Goal: Information Seeking & Learning: Learn about a topic

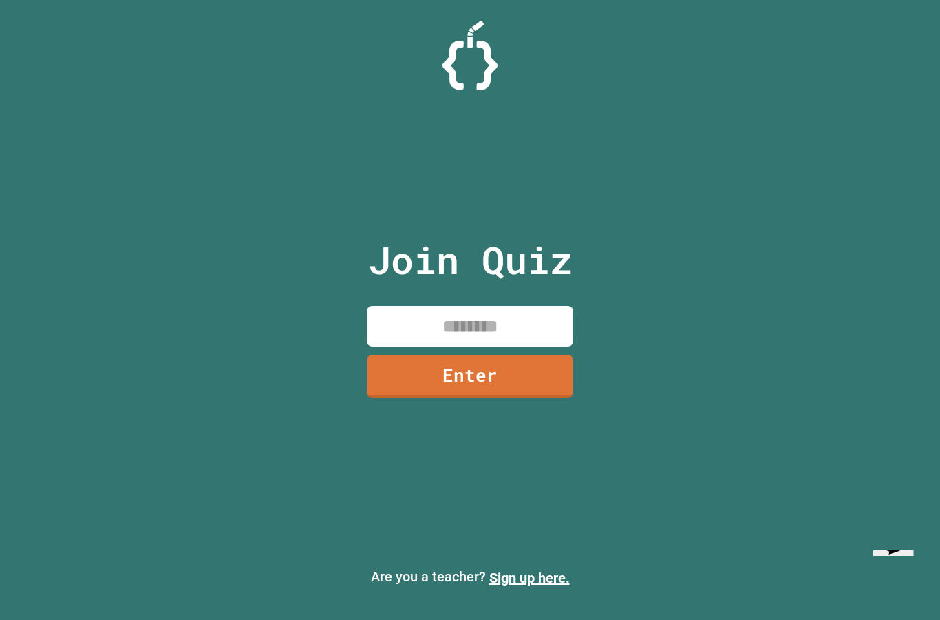
click at [459, 340] on input at bounding box center [470, 326] width 207 height 41
type input "********"
click at [463, 399] on link "Enter" at bounding box center [470, 377] width 209 height 44
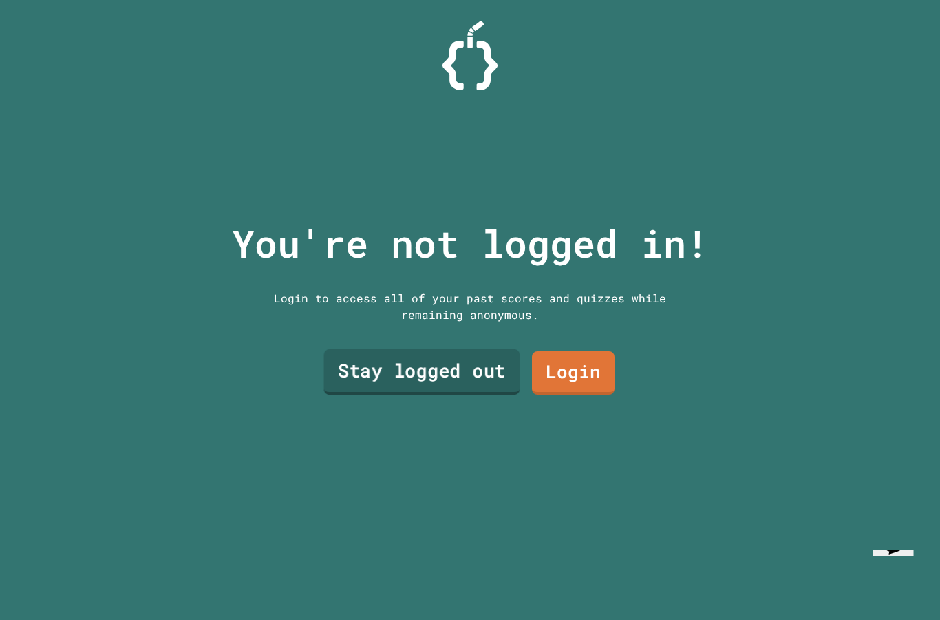
click at [428, 395] on link "Stay logged out" at bounding box center [422, 371] width 196 height 45
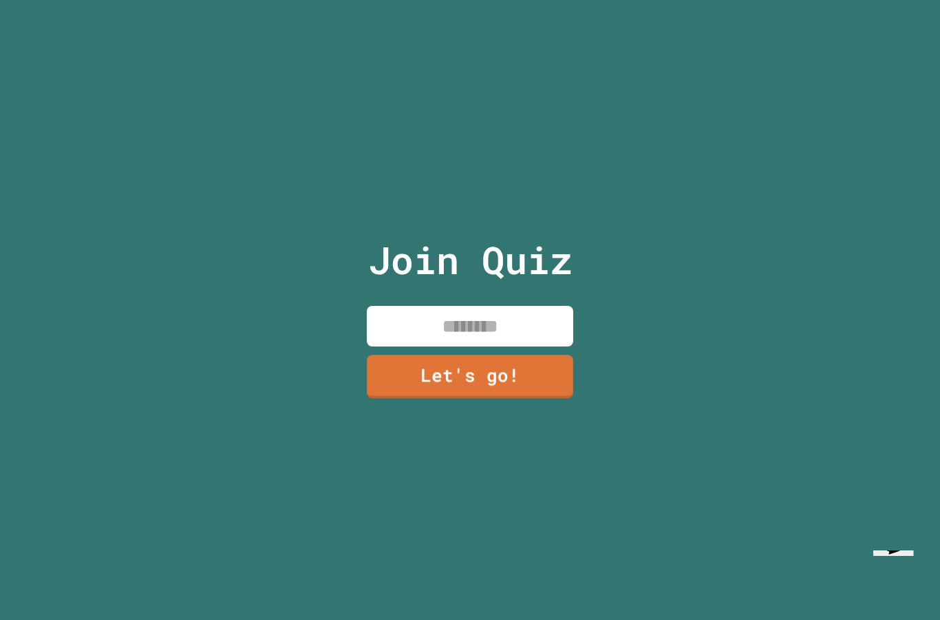
click at [467, 346] on input at bounding box center [470, 326] width 207 height 41
type input "******"
click at [472, 398] on link "Let's go!" at bounding box center [471, 375] width 210 height 45
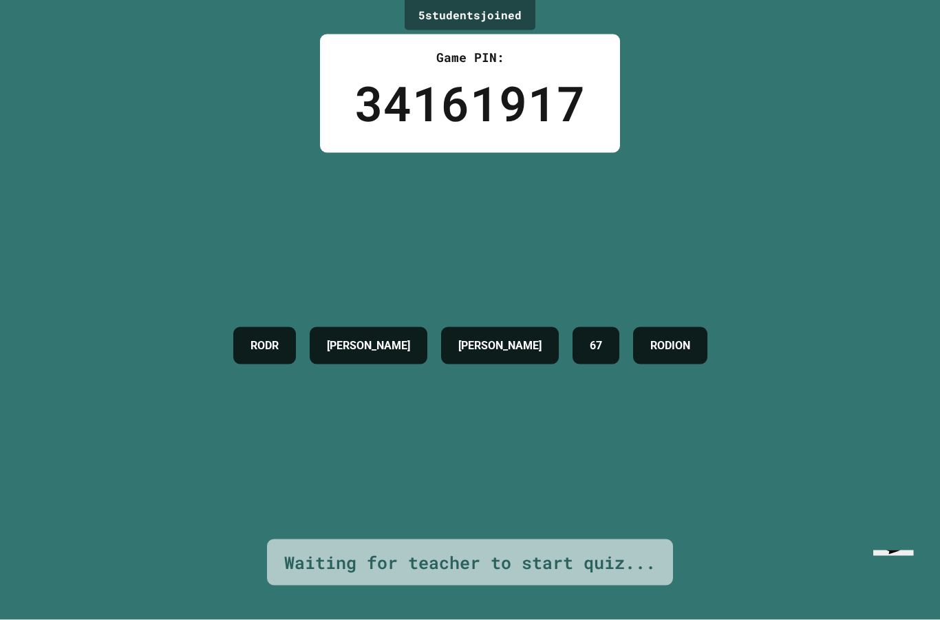
scroll to position [39, 0]
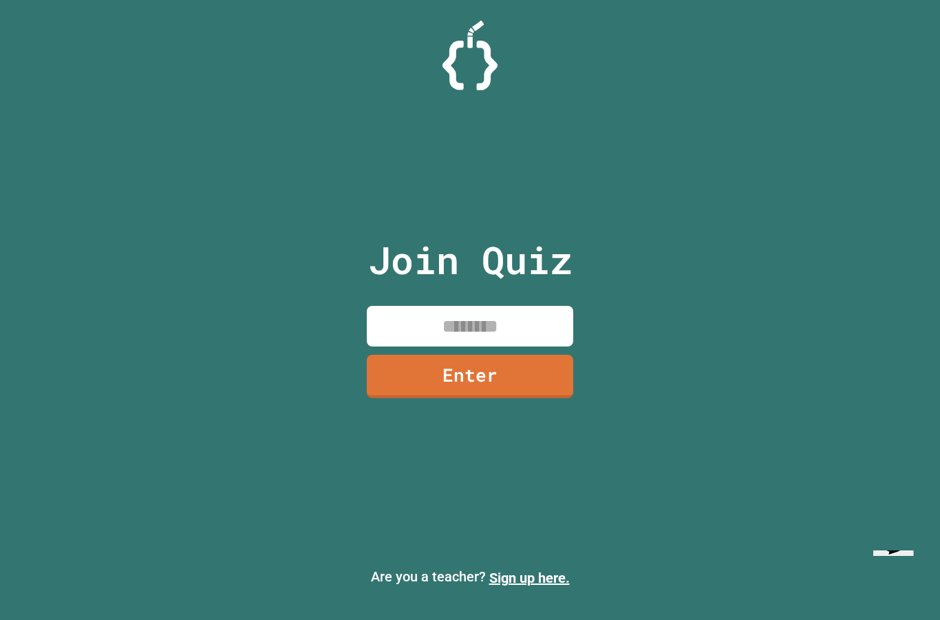
click at [416, 346] on input at bounding box center [470, 326] width 207 height 41
type input "********"
click at [444, 398] on link "Enter" at bounding box center [470, 375] width 209 height 45
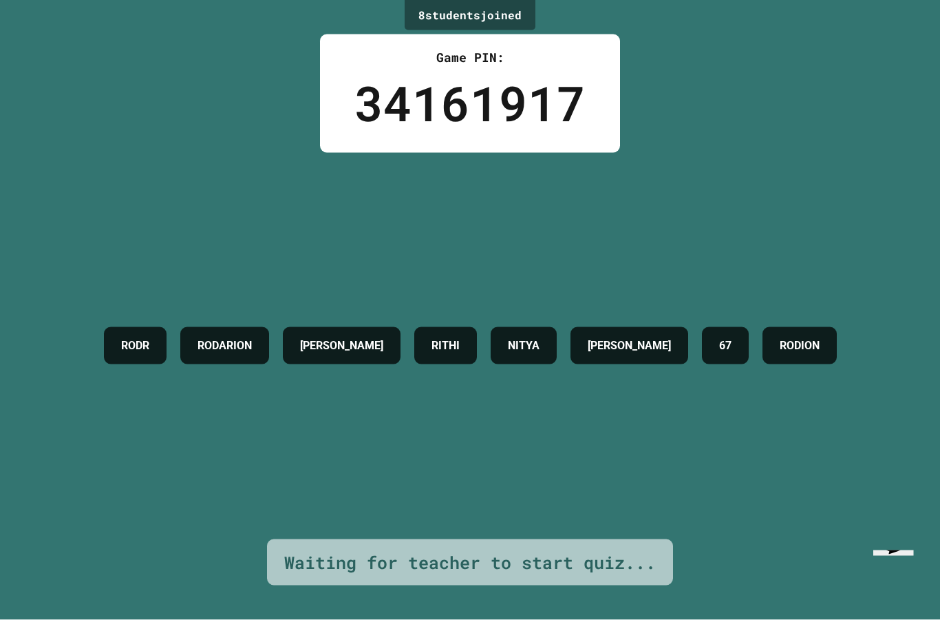
scroll to position [21, 0]
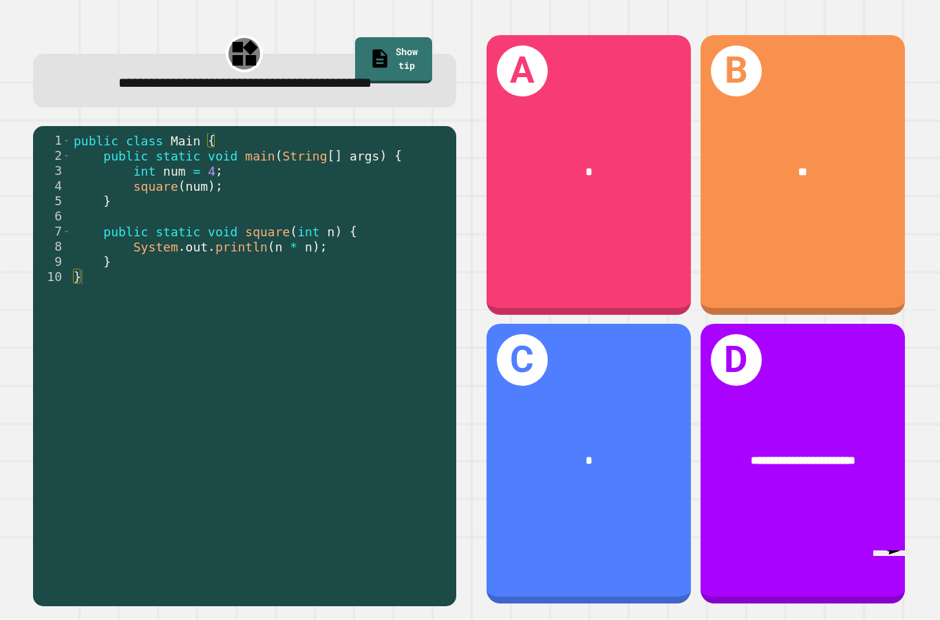
click at [752, 229] on div "B **" at bounding box center [803, 175] width 204 height 280
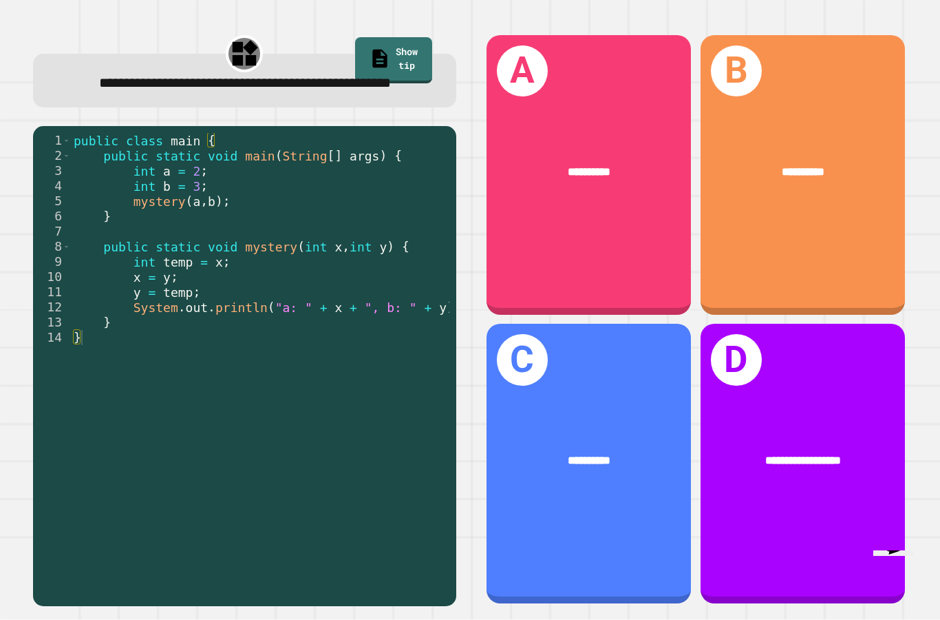
scroll to position [21, 0]
click at [505, 492] on div "**********" at bounding box center [589, 460] width 204 height 63
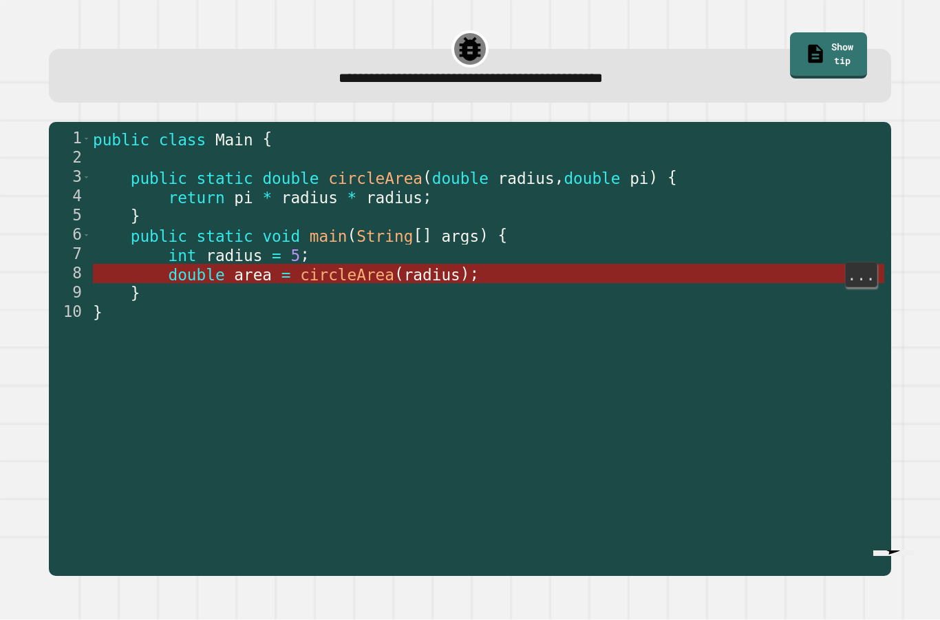
scroll to position [55, 0]
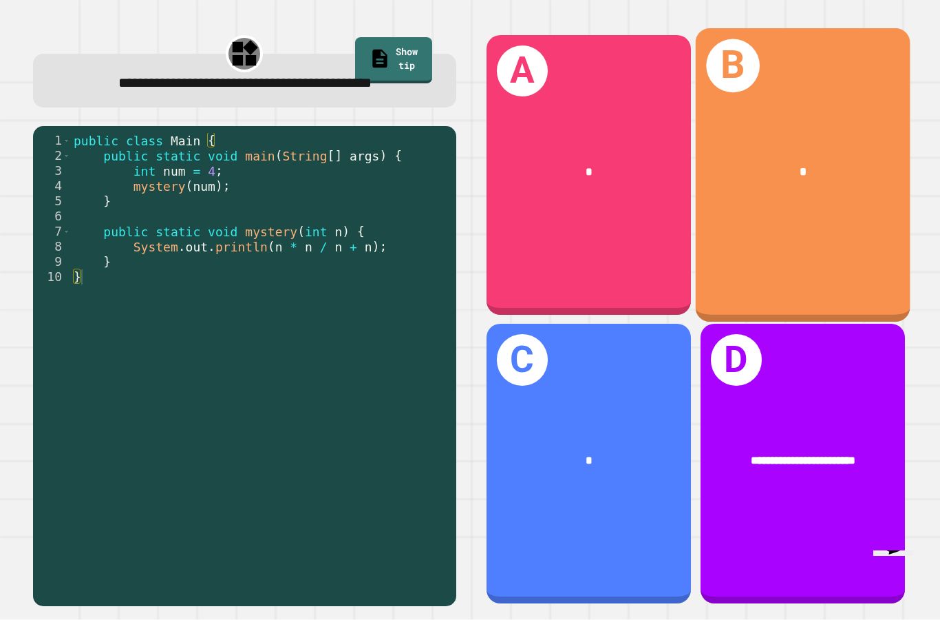
click at [790, 162] on div "*" at bounding box center [802, 170] width 215 height 65
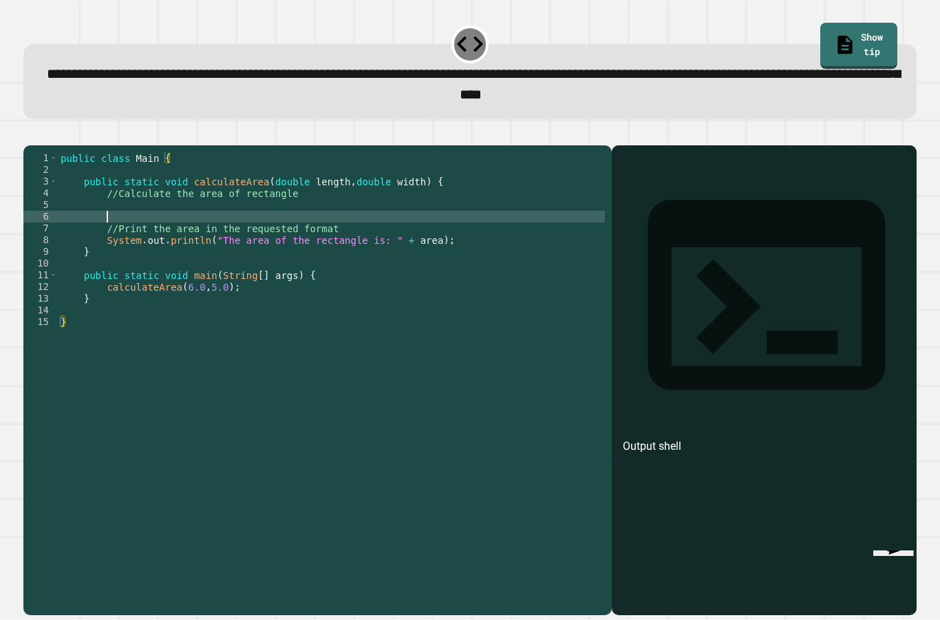
drag, startPoint x: 350, startPoint y: 191, endPoint x: 313, endPoint y: 167, distance: 43.7
click at [350, 191] on div "public class Main { public static void calculateArea ( double length , double w…" at bounding box center [331, 403] width 547 height 503
click at [296, 163] on div "public class Main { public static void calculateArea ( double length , double w…" at bounding box center [331, 403] width 547 height 503
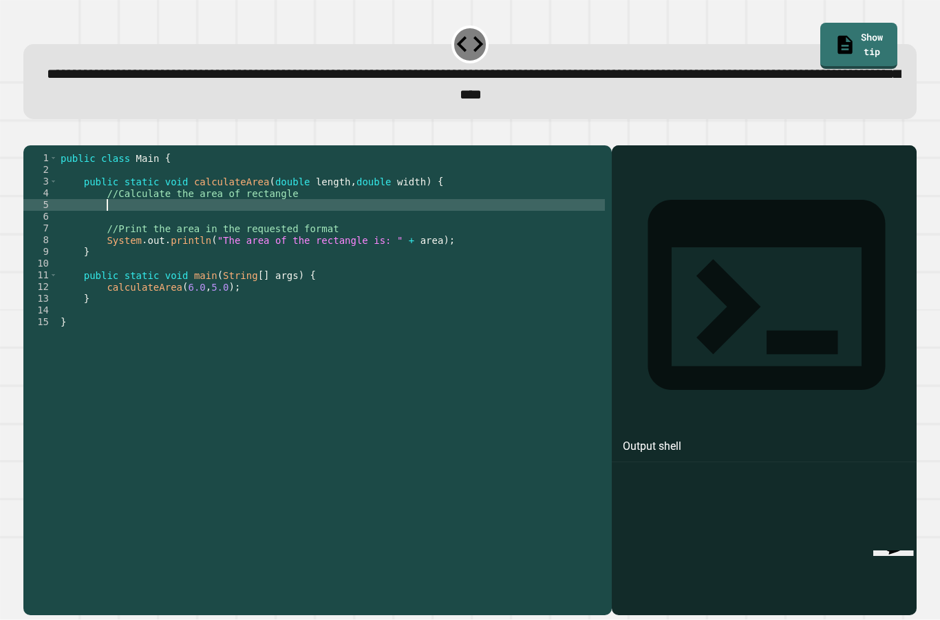
click at [277, 169] on div "public class Main { public static void calculateArea ( double length , double w…" at bounding box center [331, 403] width 547 height 503
type textarea "**********"
click at [42, 138] on icon "button" at bounding box center [40, 143] width 8 height 10
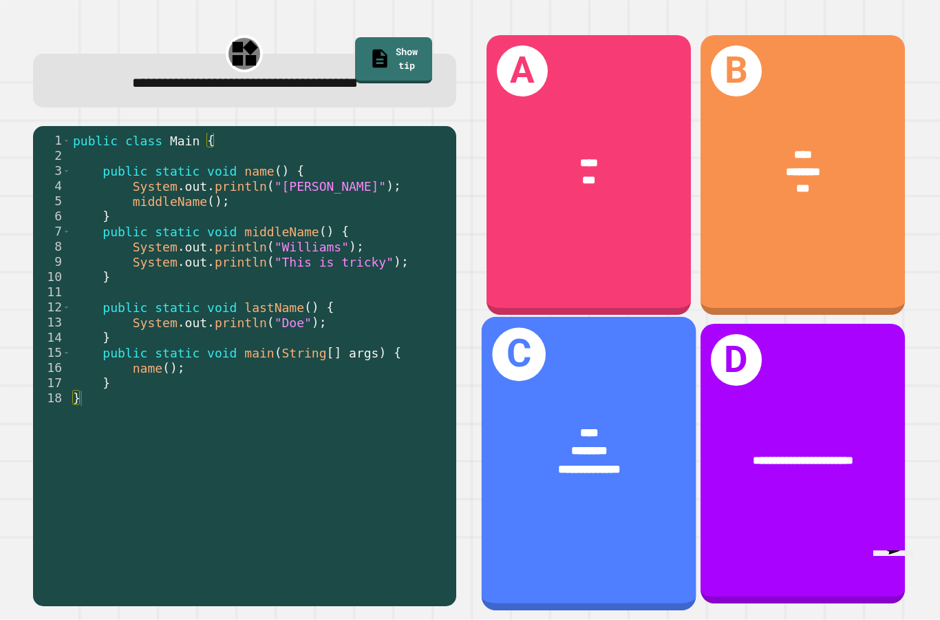
click at [554, 424] on div "****" at bounding box center [589, 433] width 167 height 18
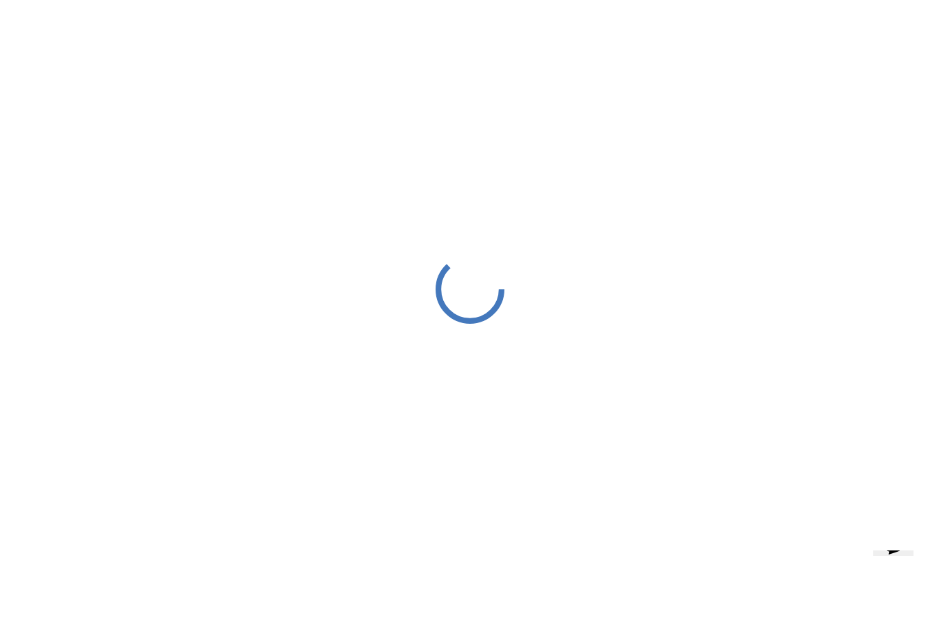
scroll to position [14, 0]
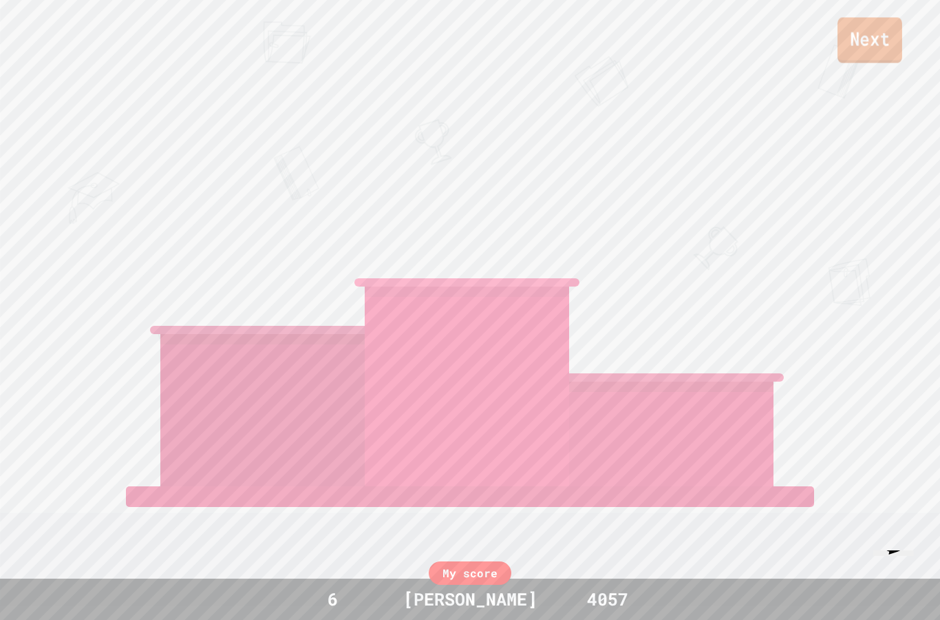
click at [887, 40] on link "Next" at bounding box center [870, 39] width 65 height 45
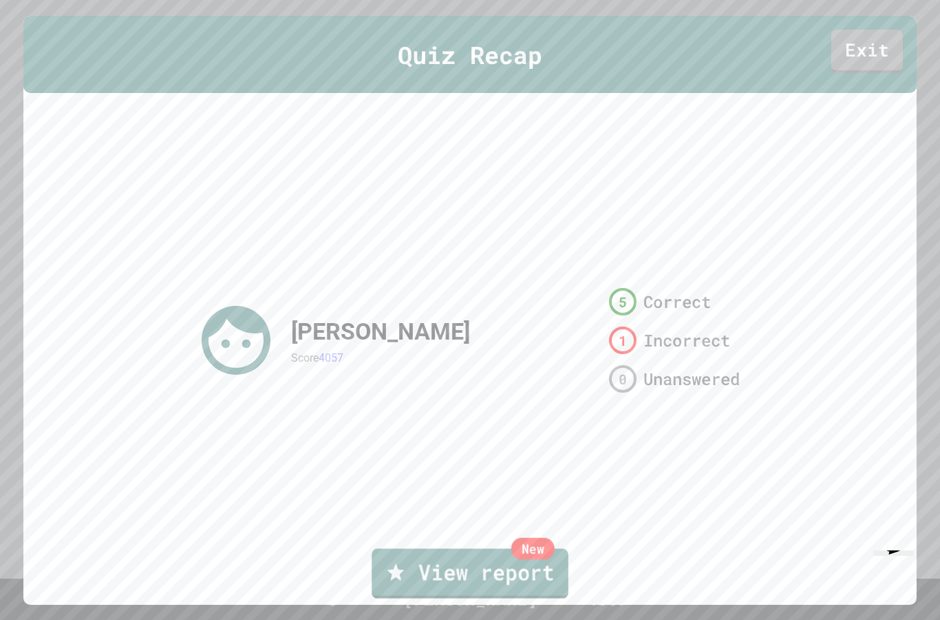
click at [445, 575] on link "New View report" at bounding box center [470, 573] width 197 height 50
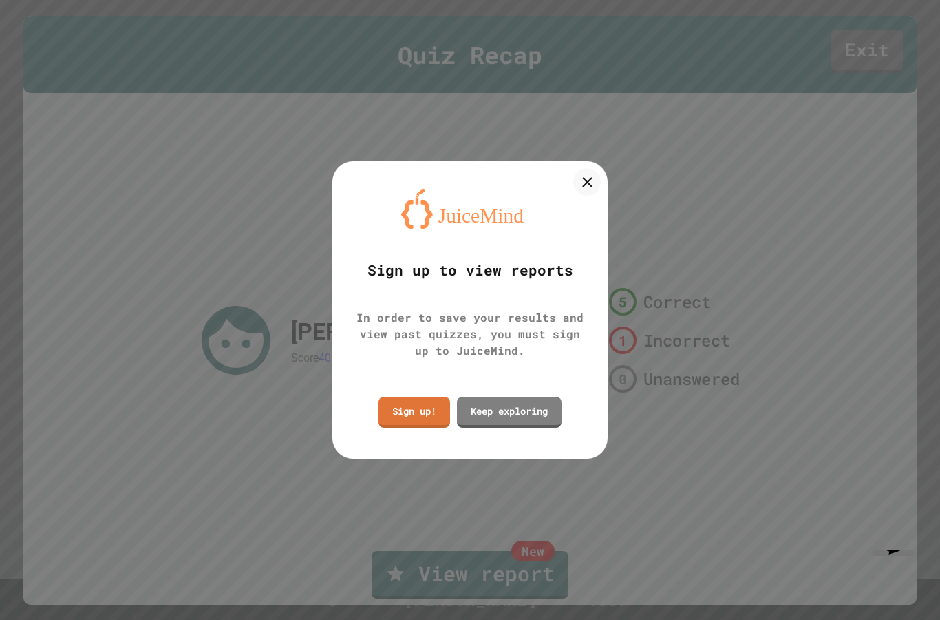
click at [592, 204] on div "Sign up to view reports In order to save your results and view past quizzes, yo…" at bounding box center [470, 309] width 275 height 297
click at [588, 193] on div at bounding box center [588, 182] width 28 height 28
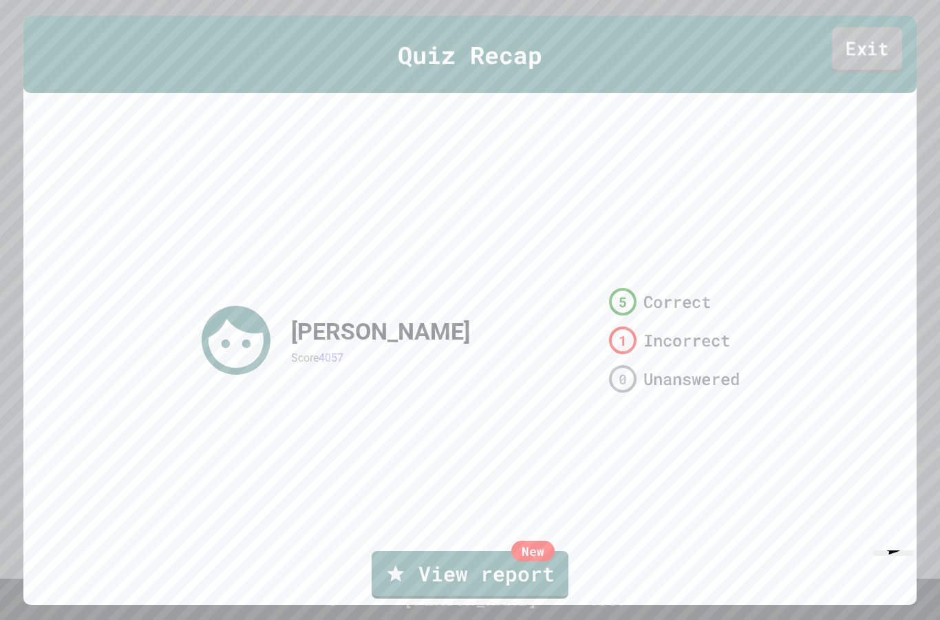
click at [867, 67] on link "Exit" at bounding box center [867, 49] width 70 height 45
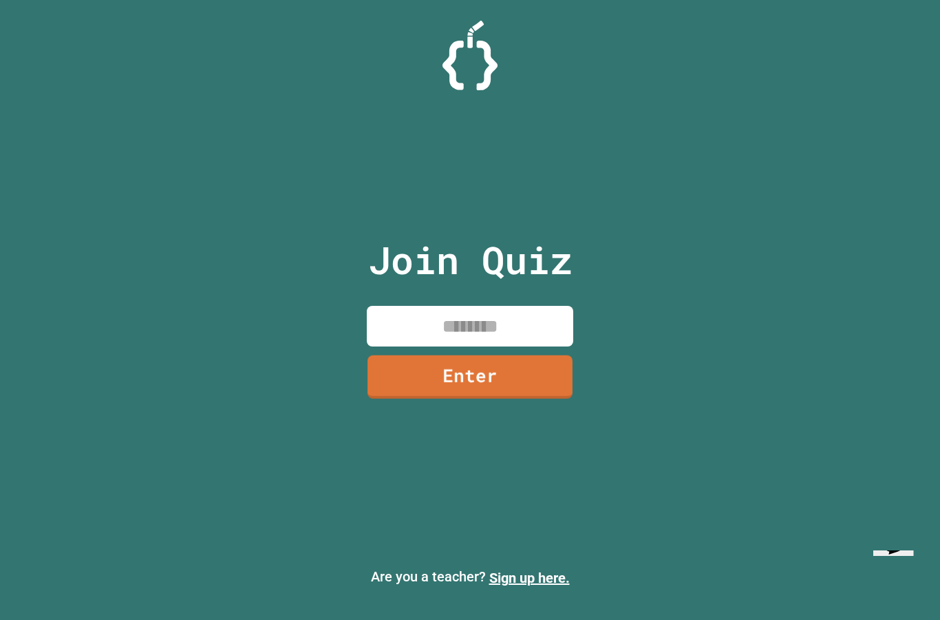
click at [439, 333] on input at bounding box center [470, 326] width 207 height 41
type input "********"
click at [444, 398] on link "Enter" at bounding box center [470, 375] width 208 height 45
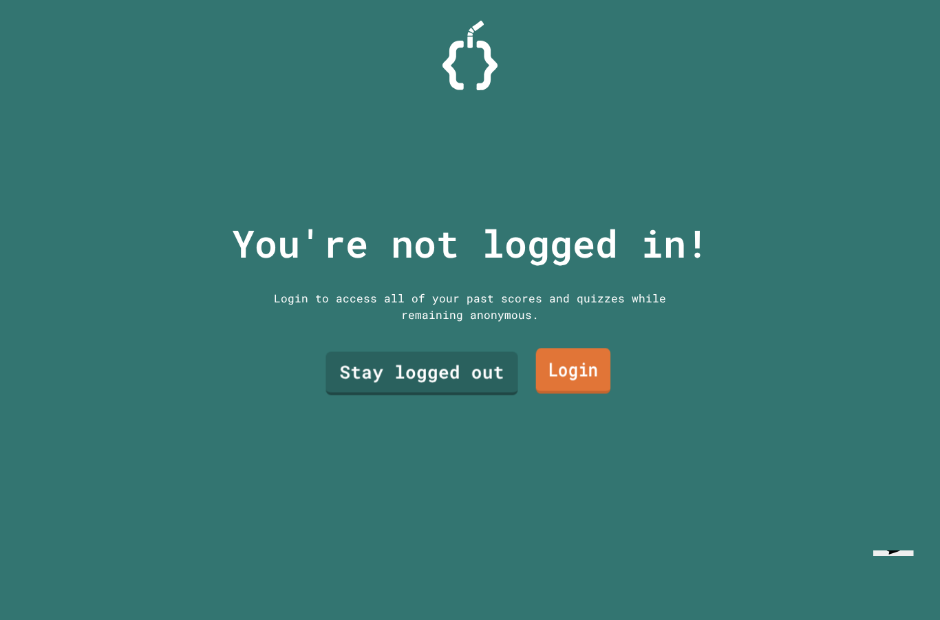
click at [554, 391] on link "Login" at bounding box center [573, 370] width 75 height 45
click at [466, 386] on link "Stay logged out" at bounding box center [422, 370] width 181 height 45
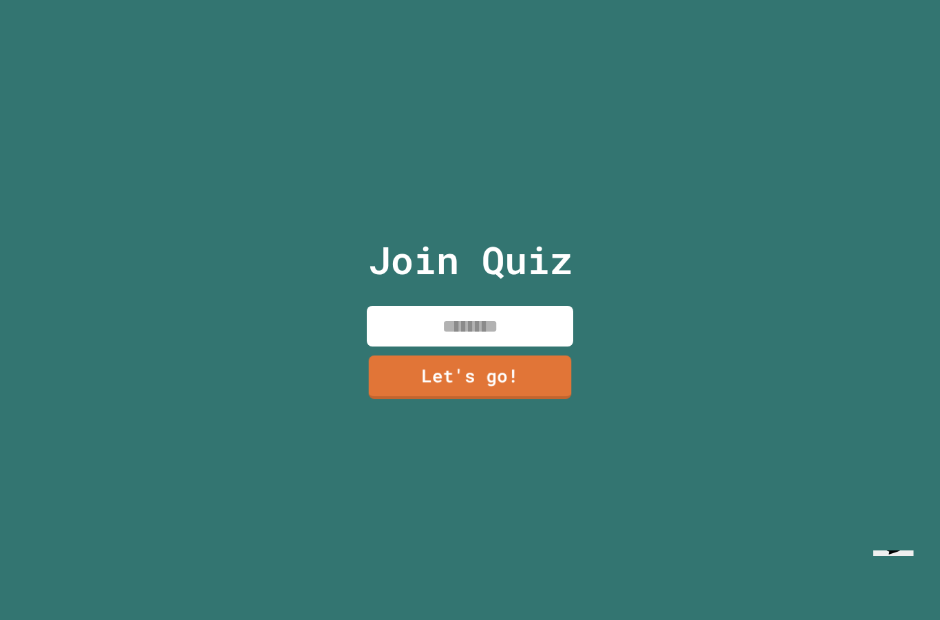
drag, startPoint x: 437, startPoint y: 328, endPoint x: 437, endPoint y: 339, distance: 11.7
click at [437, 328] on input at bounding box center [470, 326] width 207 height 41
type input "********"
click at [530, 398] on link "Let's go!" at bounding box center [470, 376] width 207 height 43
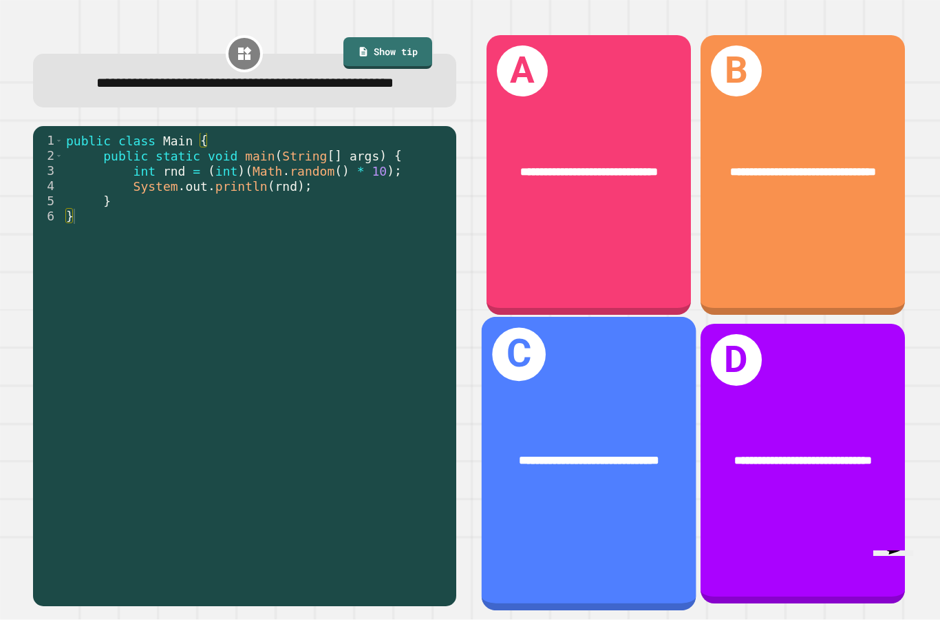
click at [597, 493] on div "**********" at bounding box center [588, 460] width 215 height 65
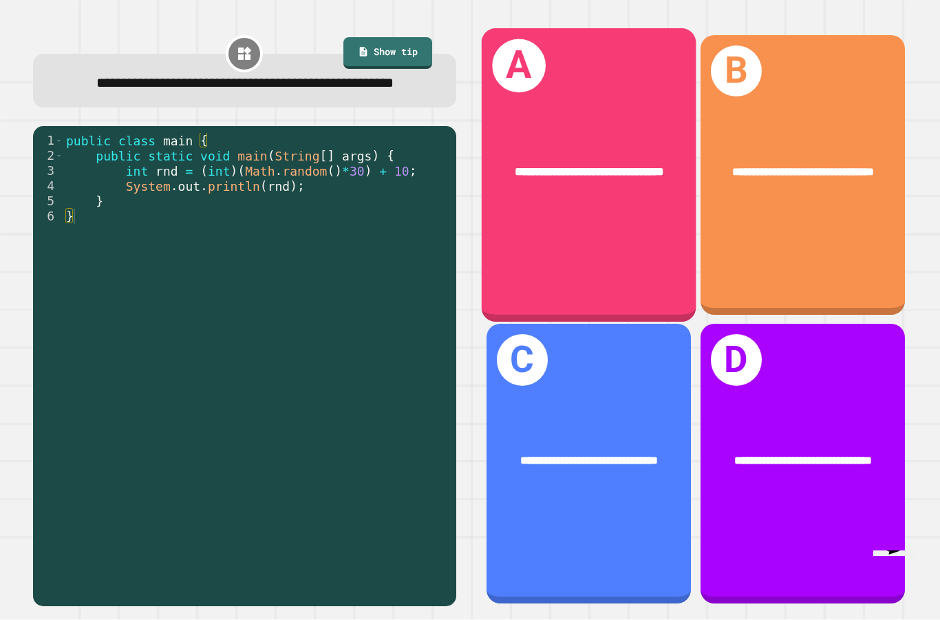
click at [618, 275] on div "**********" at bounding box center [588, 174] width 215 height 293
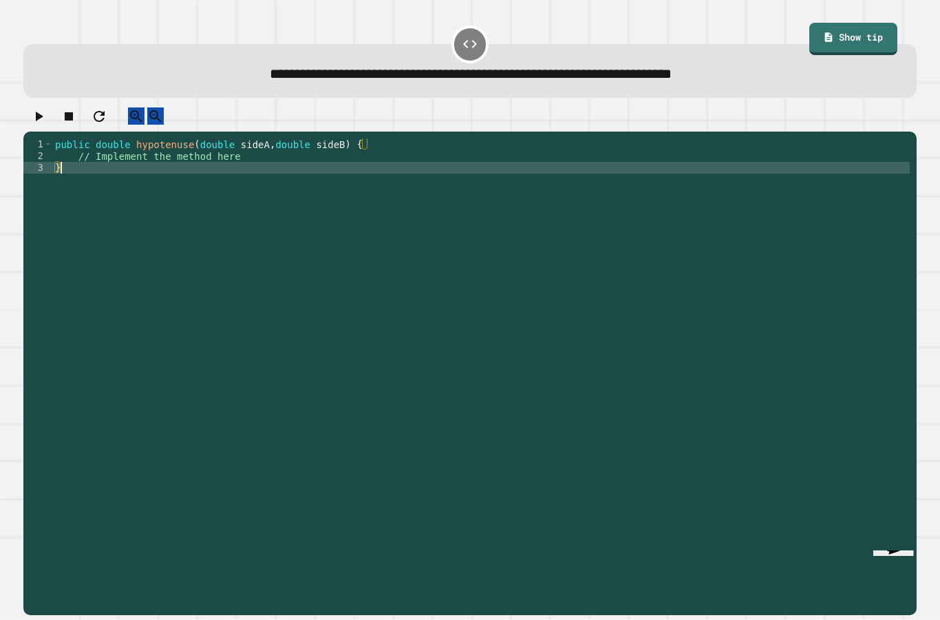
click at [247, 146] on div "public double hypotenuse ( double sideA , double sideB ) { // Implement the met…" at bounding box center [481, 401] width 859 height 527
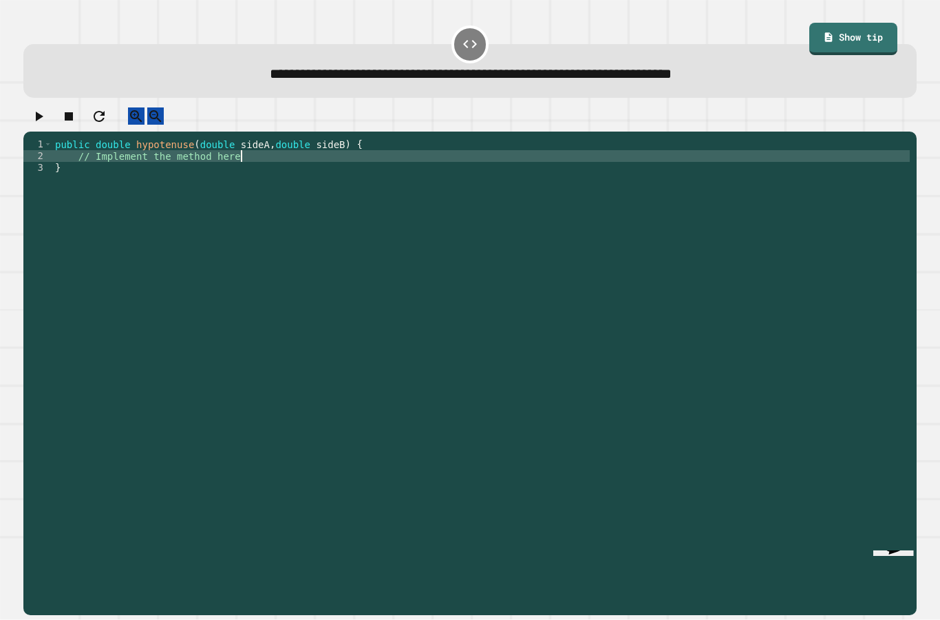
click at [248, 157] on div "public double hypotenuse ( double sideA , double sideB ) { // Implement the met…" at bounding box center [481, 401] width 859 height 527
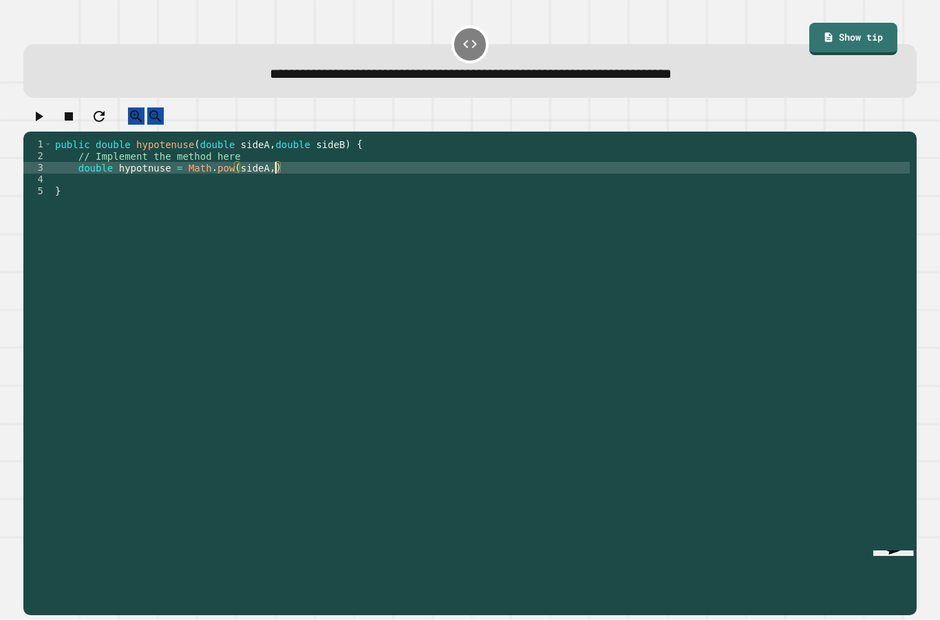
scroll to position [13, 34]
paste textarea "*"
click at [167, 165] on div "public double hypotenuse ( double sideA , double sideB ) { // Implement the met…" at bounding box center [481, 401] width 858 height 527
click at [437, 170] on div "public double hypotenuse ( double sideA , double sideB ) { // Implement the met…" at bounding box center [481, 401] width 858 height 527
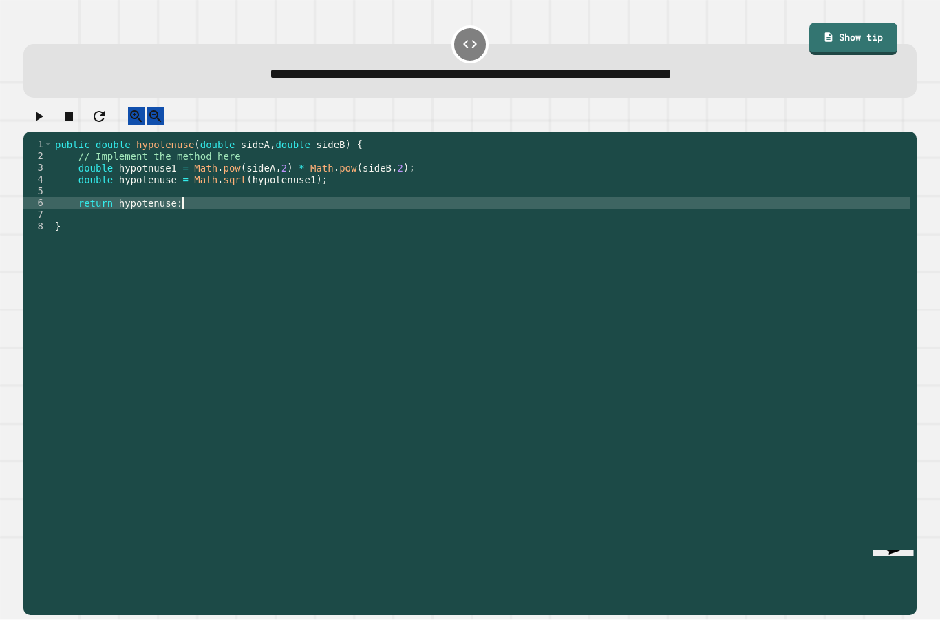
click at [42, 114] on icon "button" at bounding box center [40, 117] width 8 height 10
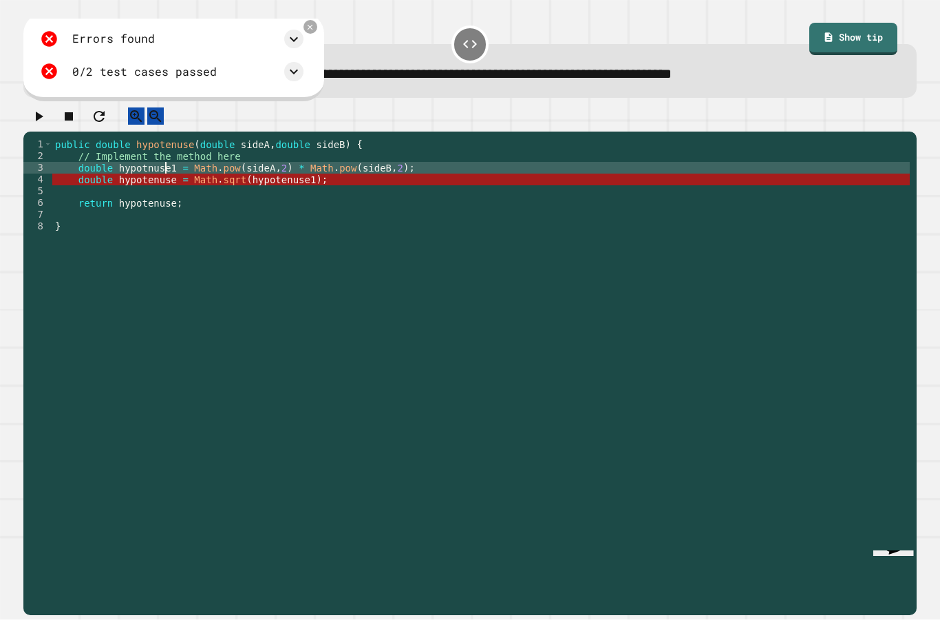
click at [167, 164] on div "public double hypotenuse ( double sideA , double sideB ) { // Implement the met…" at bounding box center [481, 401] width 858 height 527
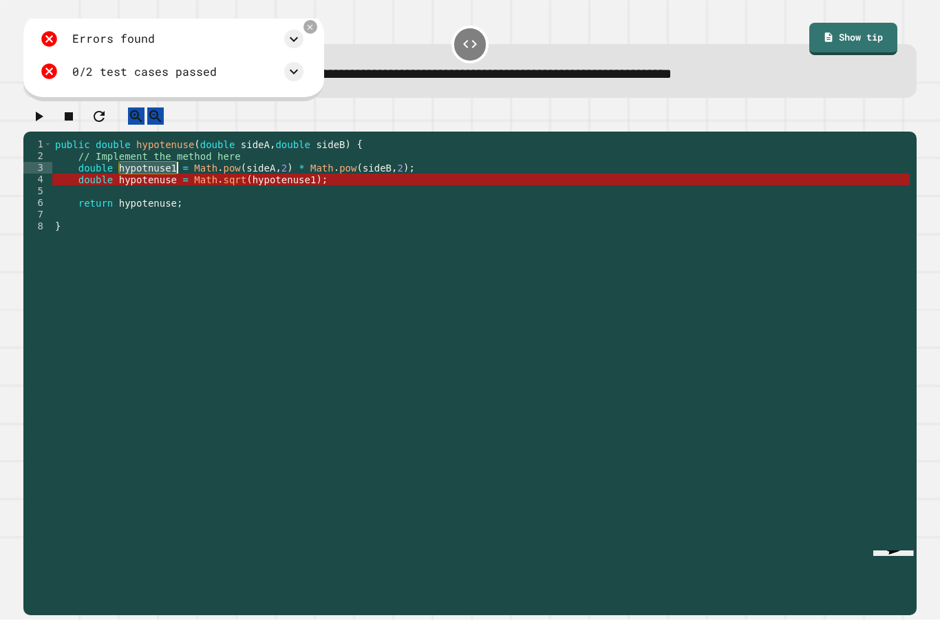
click at [159, 167] on div "public double hypotenuse ( double sideA , double sideB ) { // Implement the met…" at bounding box center [481, 401] width 858 height 527
click at [296, 179] on div "public double hypotenuse ( double sideA , double sideB ) { // Implement the met…" at bounding box center [481, 401] width 858 height 527
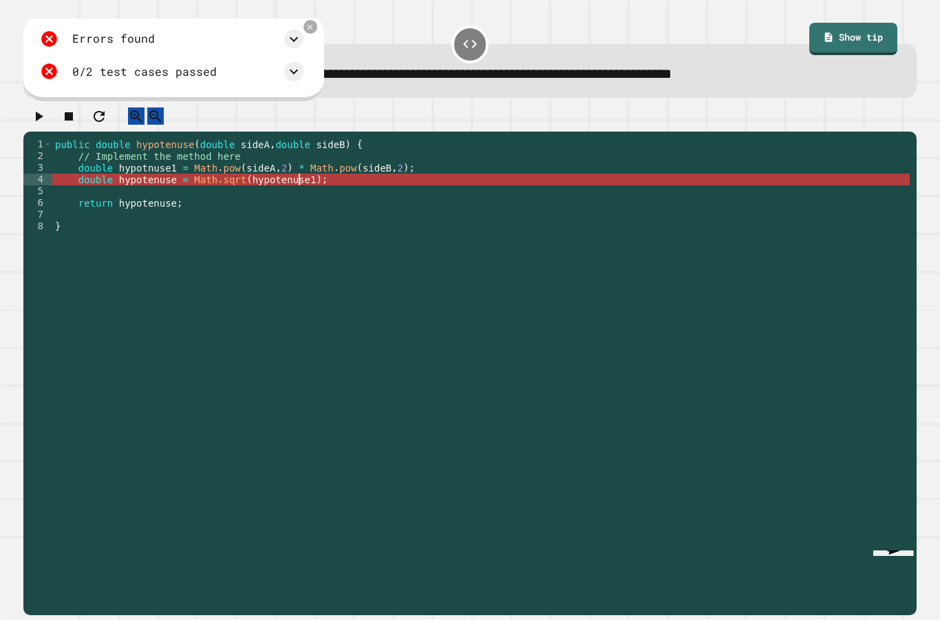
click at [296, 179] on div "public double hypotenuse ( double sideA , double sideB ) { // Implement the met…" at bounding box center [481, 401] width 858 height 527
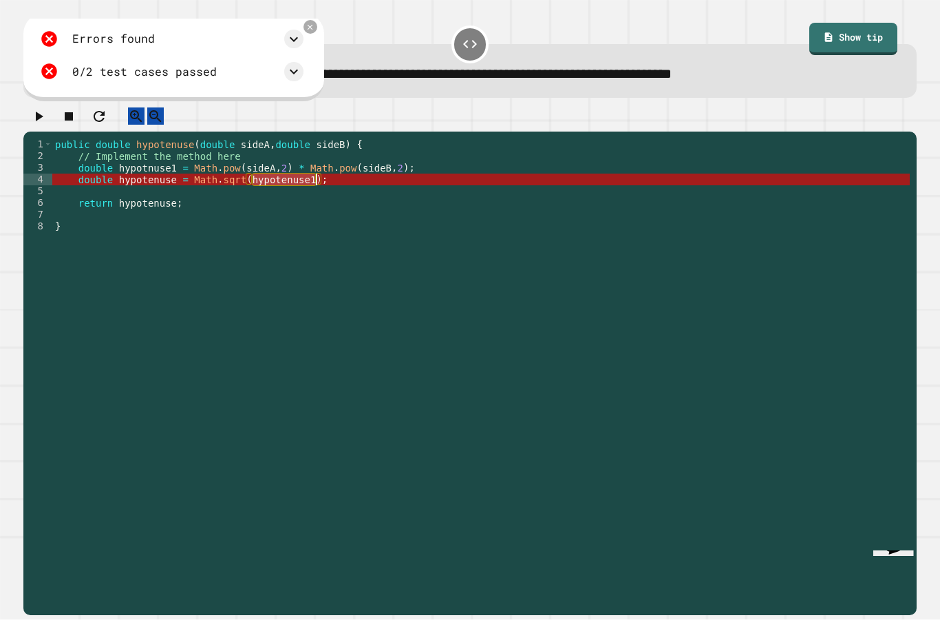
type textarea "********"
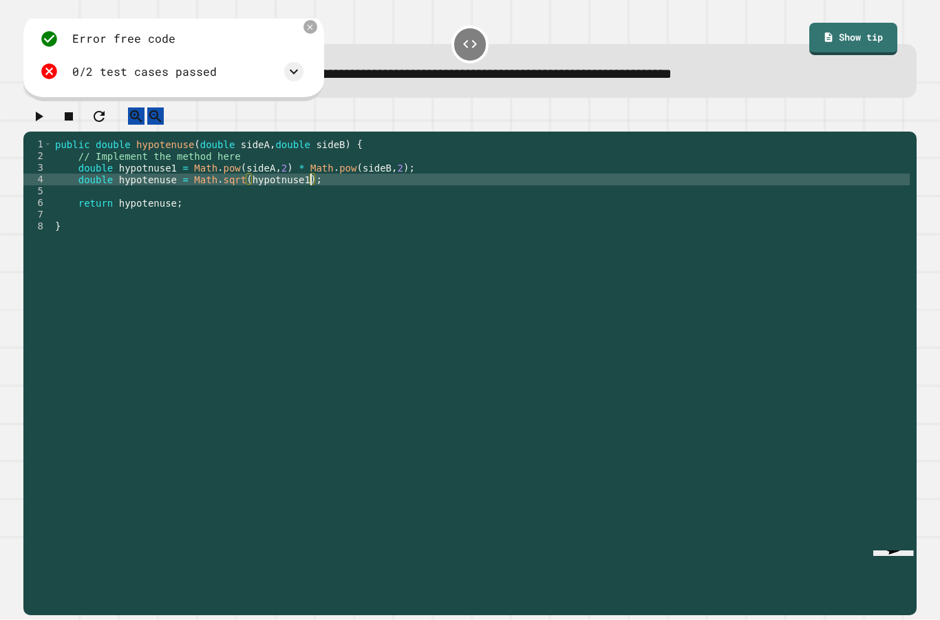
click at [43, 112] on icon "button" at bounding box center [40, 117] width 8 height 10
click at [34, 111] on button "button" at bounding box center [38, 115] width 17 height 17
click at [311, 65] on icon at bounding box center [308, 71] width 17 height 17
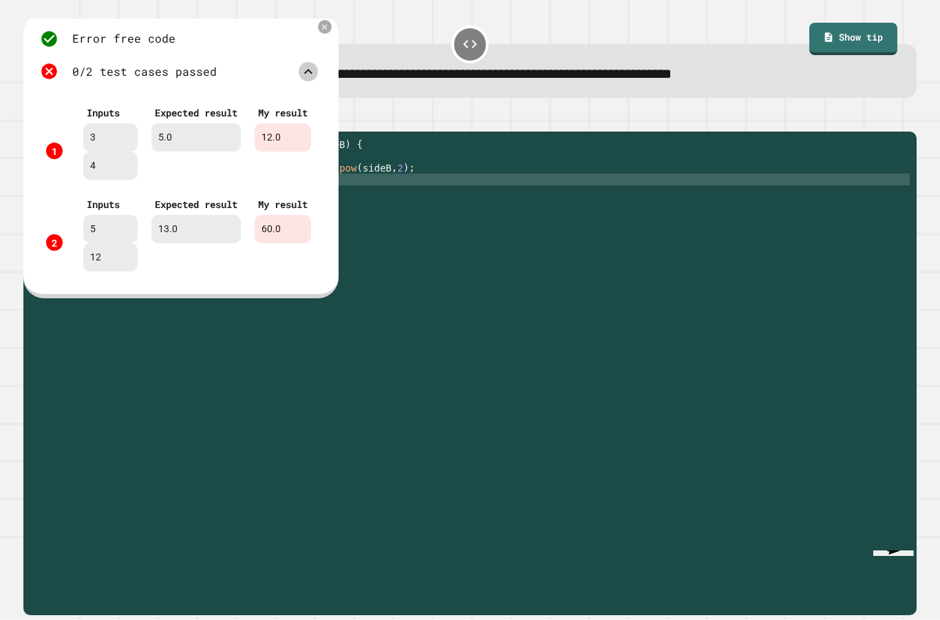
click at [311, 65] on icon at bounding box center [308, 71] width 17 height 17
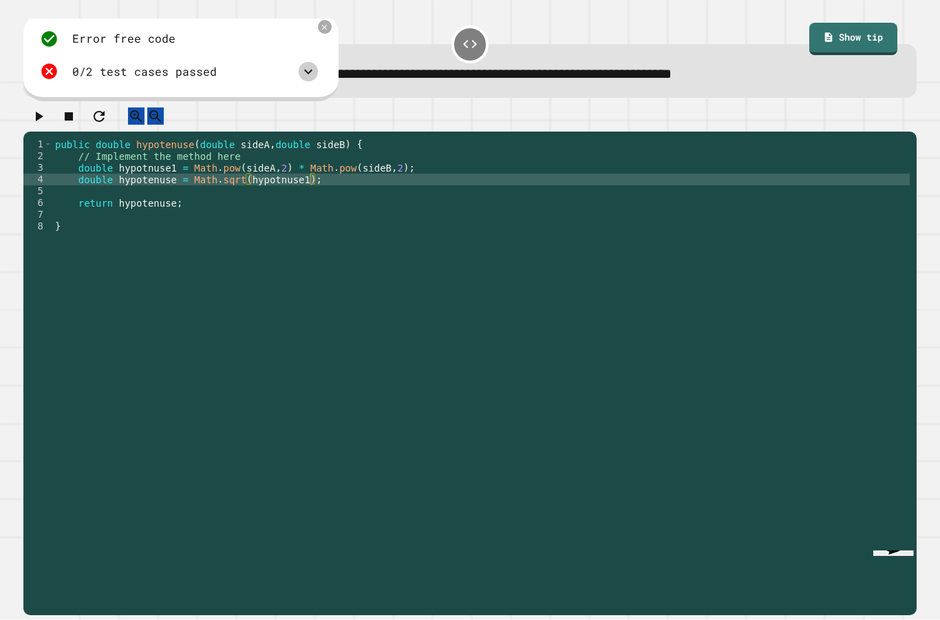
click at [164, 71] on div "Error free code 12.0aaljcwvinrhwaclrnqw34rqwhx3xernqwr3ha3xrnh60.0 0/2 test cas…" at bounding box center [179, 55] width 292 height 65
click at [200, 68] on div "0/2 test cases passed" at bounding box center [144, 71] width 145 height 17
click at [286, 63] on div "0/2 test cases passed" at bounding box center [179, 71] width 278 height 19
click at [306, 63] on div at bounding box center [308, 71] width 19 height 19
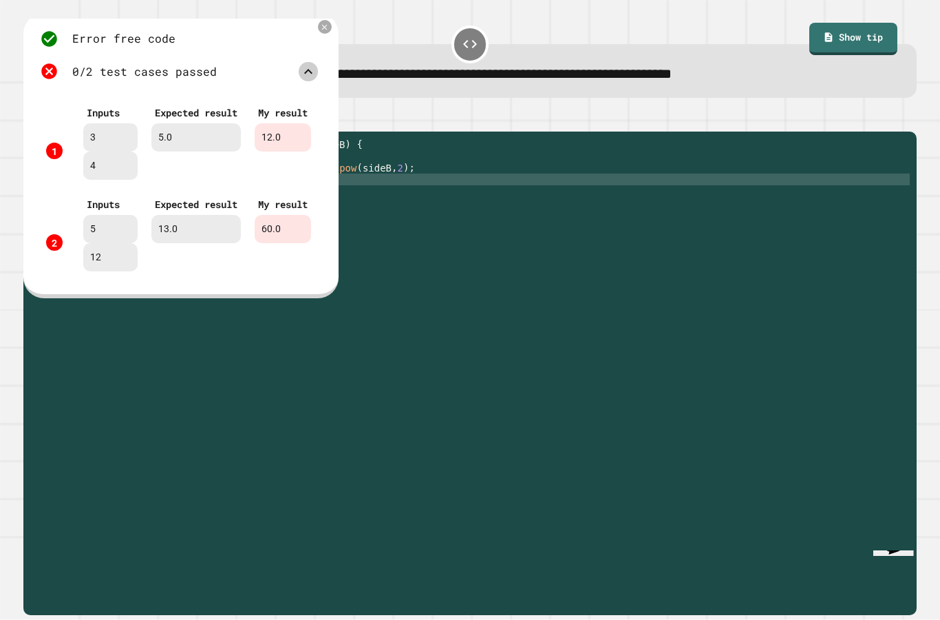
click at [308, 66] on icon at bounding box center [308, 71] width 17 height 17
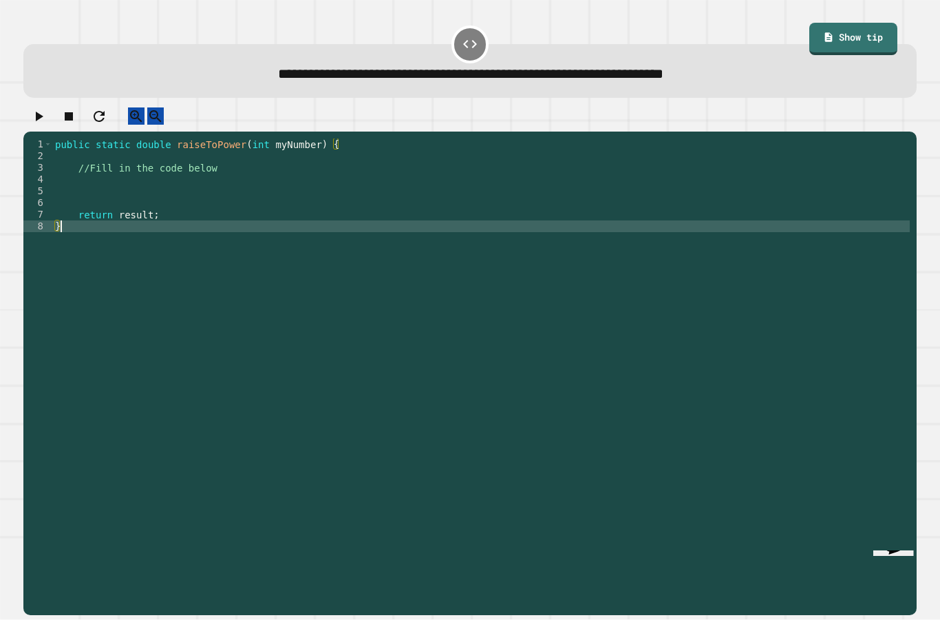
click at [218, 188] on div "public static double raiseToPower ( int myNumber ) { //Fill in the code below r…" at bounding box center [481, 401] width 858 height 527
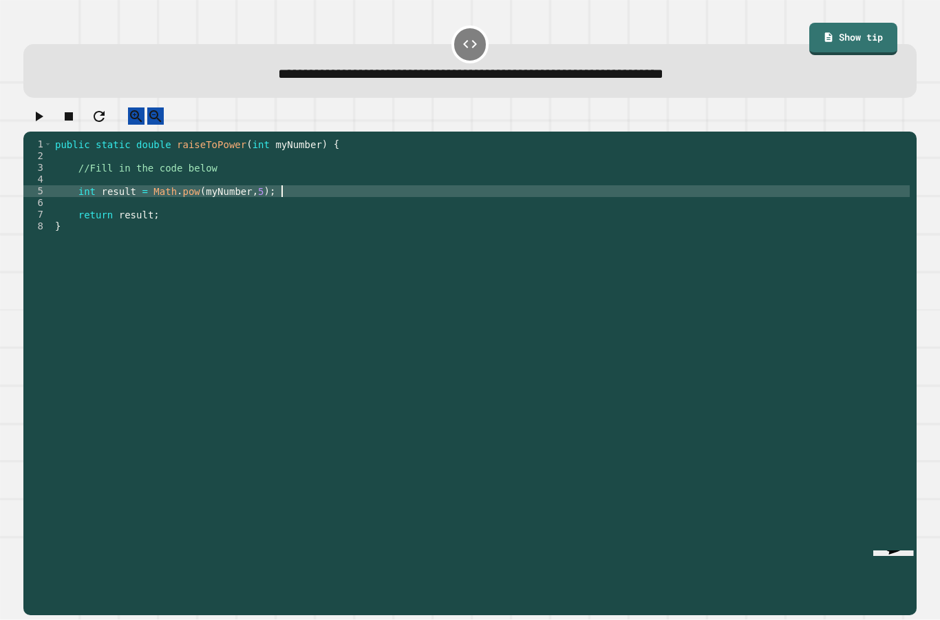
click at [42, 112] on icon "button" at bounding box center [40, 117] width 8 height 10
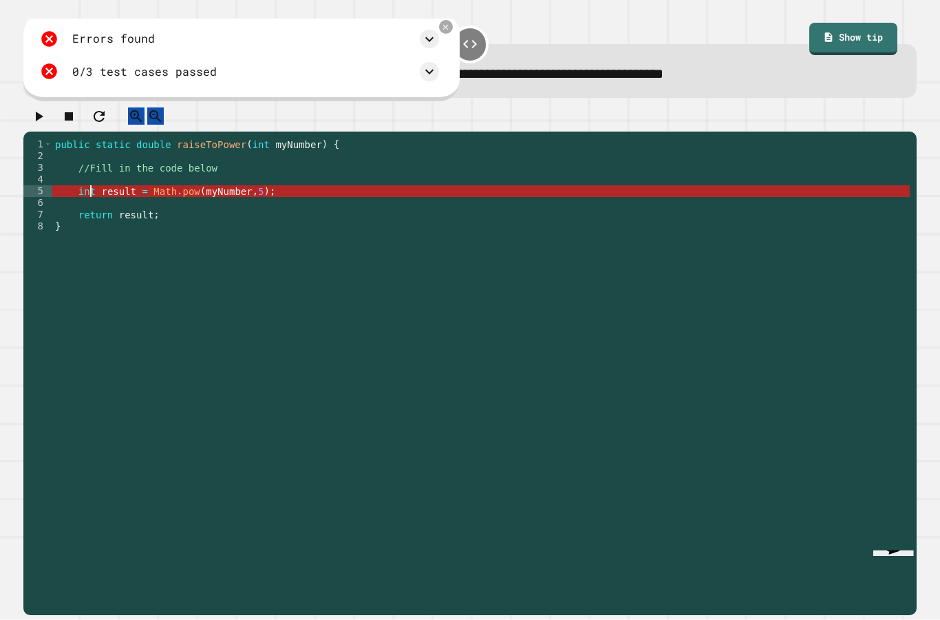
drag, startPoint x: 92, startPoint y: 191, endPoint x: 94, endPoint y: 205, distance: 14.0
click at [92, 191] on div "public static double raiseToPower ( int myNumber ) { //Fill in the code below i…" at bounding box center [481, 401] width 858 height 527
click at [81, 189] on div "public static double raiseToPower ( int myNumber ) { //Fill in the code below i…" at bounding box center [481, 401] width 858 height 527
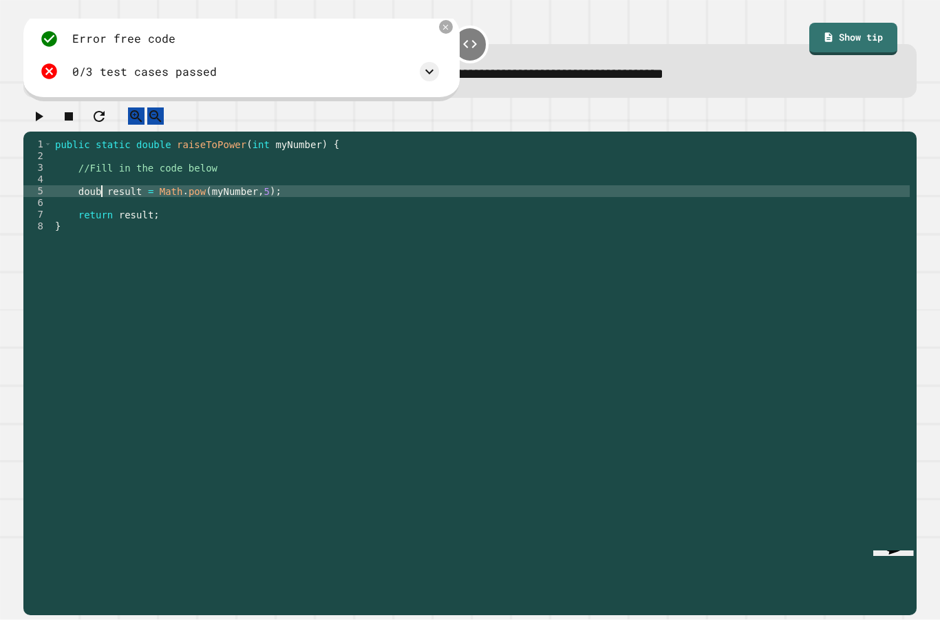
scroll to position [13, 51]
type textarea "**********"
click at [37, 109] on icon "button" at bounding box center [38, 116] width 17 height 17
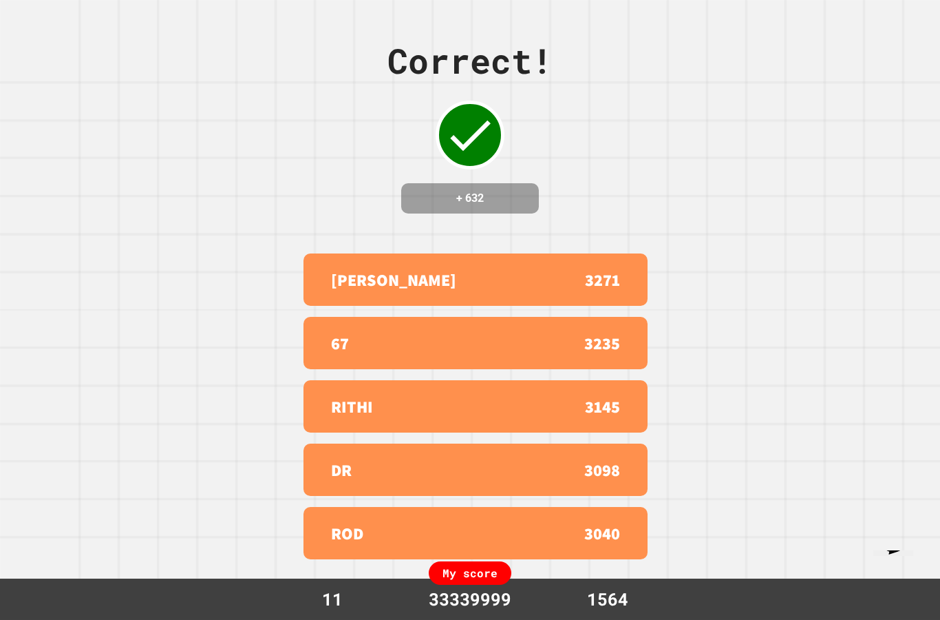
scroll to position [55, 0]
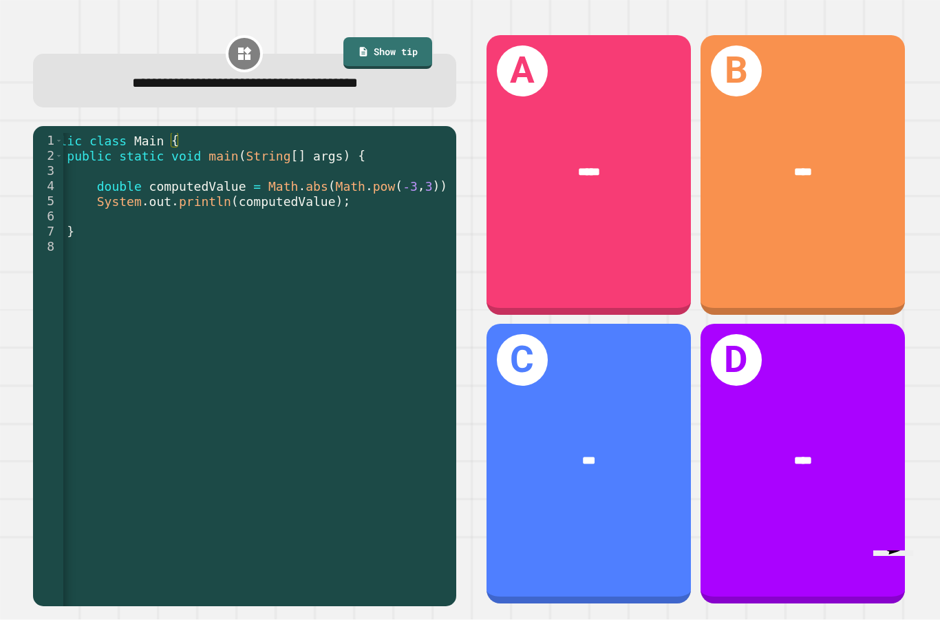
scroll to position [0, 40]
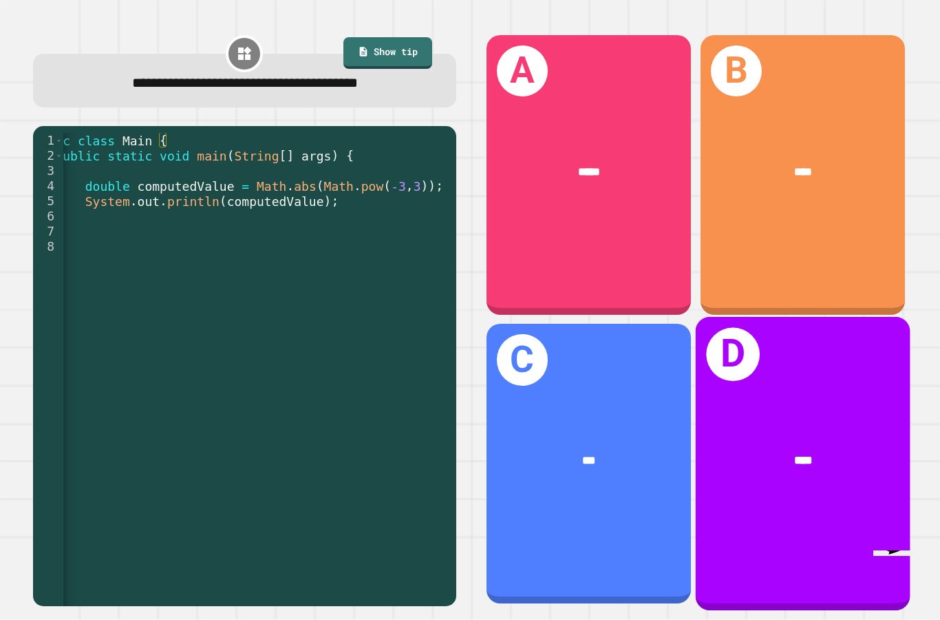
click at [785, 392] on div "D ****" at bounding box center [802, 463] width 215 height 293
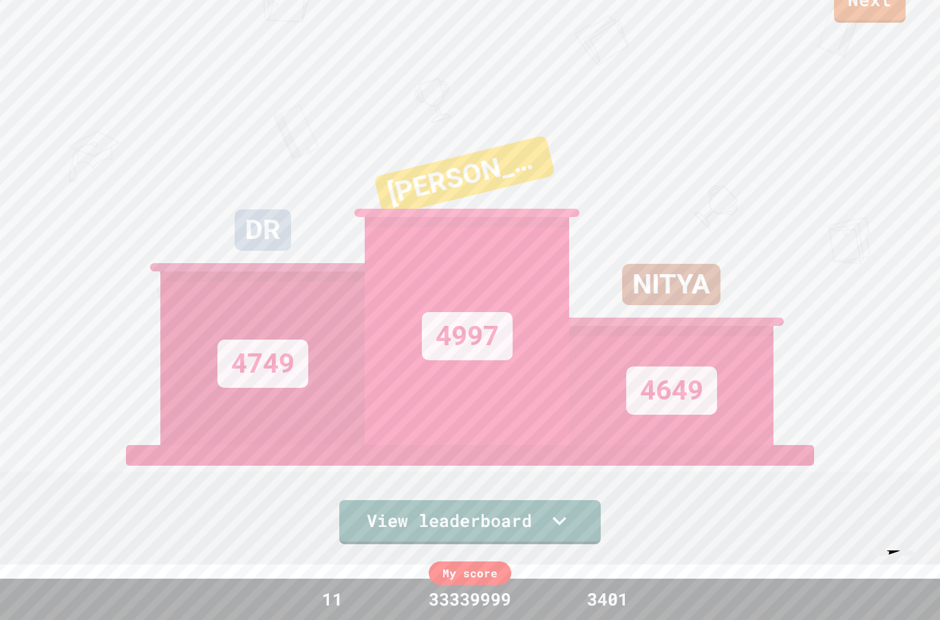
click at [890, 20] on link "Next" at bounding box center [870, 0] width 72 height 43
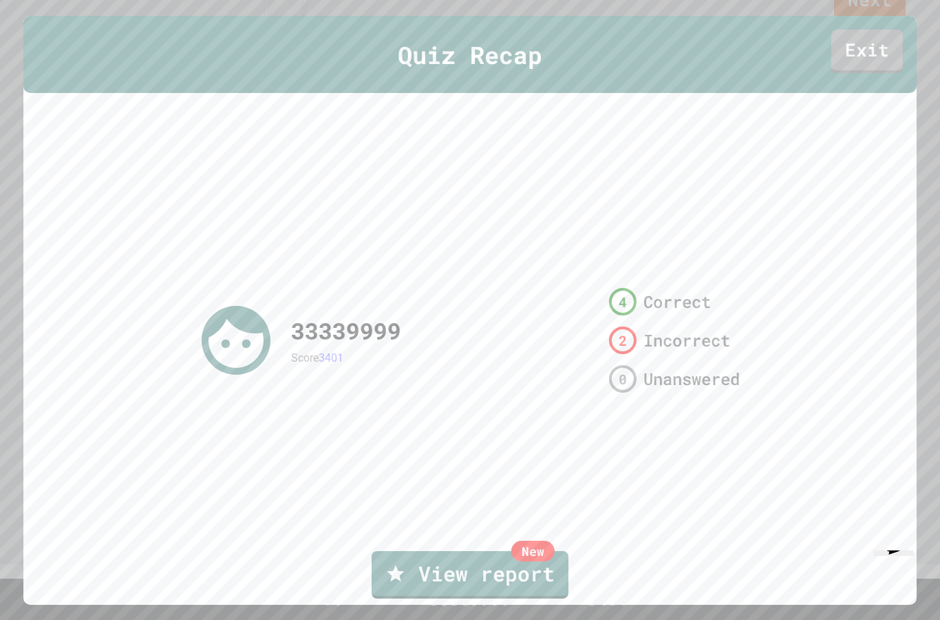
click at [893, 36] on link "Exit" at bounding box center [868, 51] width 72 height 43
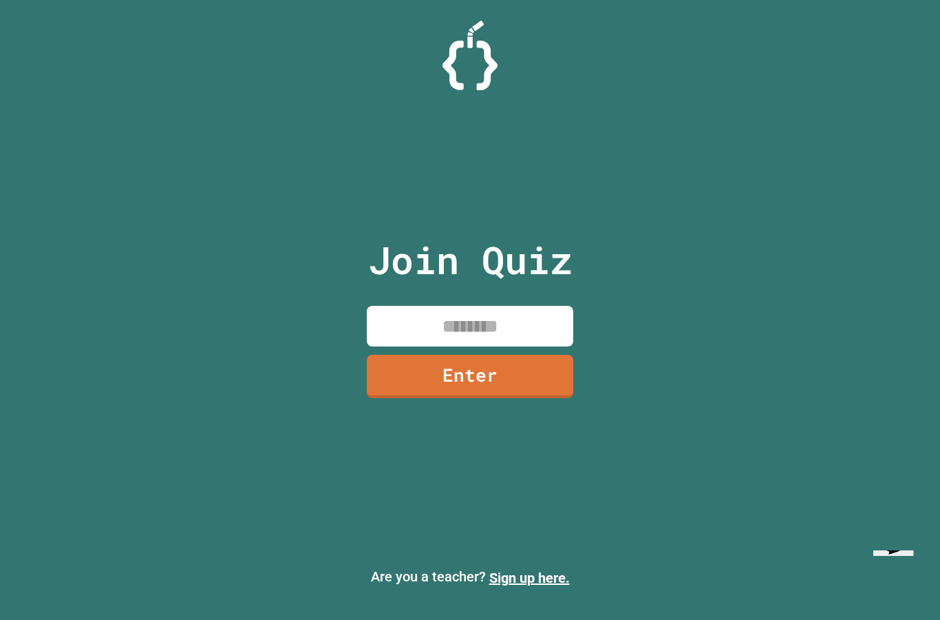
click at [483, 306] on input at bounding box center [470, 326] width 207 height 41
click at [460, 309] on input "********" at bounding box center [470, 326] width 207 height 41
type input "********"
click at [503, 358] on link "Enter" at bounding box center [470, 376] width 207 height 43
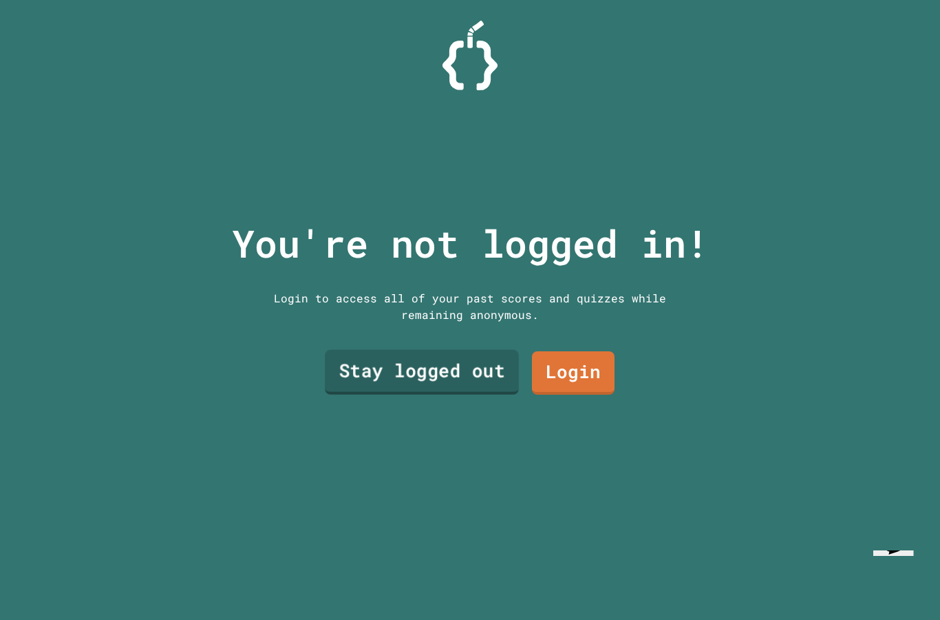
click at [423, 362] on link "Stay logged out" at bounding box center [422, 371] width 194 height 45
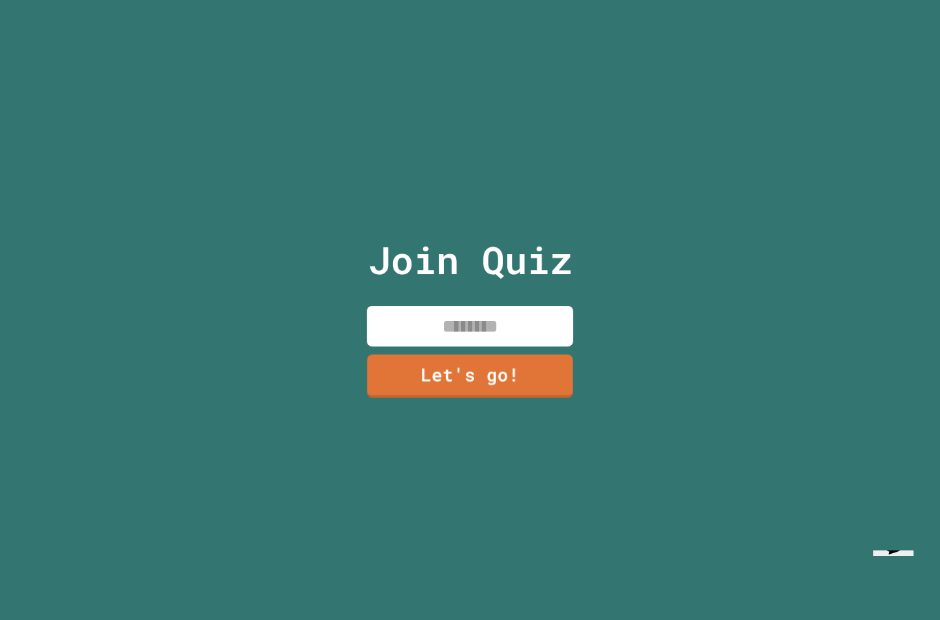
drag, startPoint x: 443, startPoint y: 285, endPoint x: 443, endPoint y: 298, distance: 13.1
click at [443, 306] on input at bounding box center [470, 326] width 207 height 41
type input "******"
click at [500, 359] on link "Let's go!" at bounding box center [470, 375] width 204 height 45
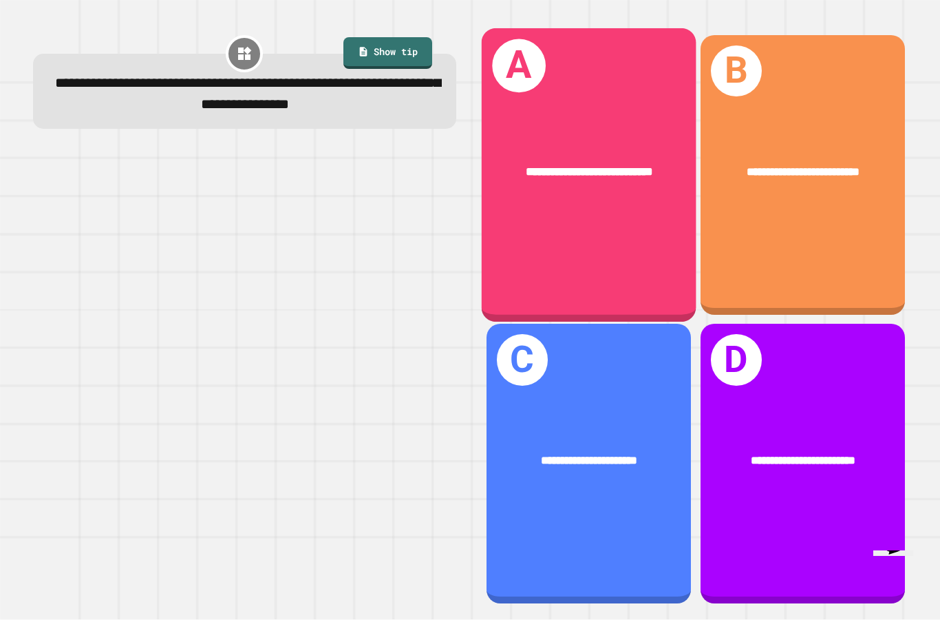
click at [611, 185] on div "**********" at bounding box center [588, 174] width 215 height 293
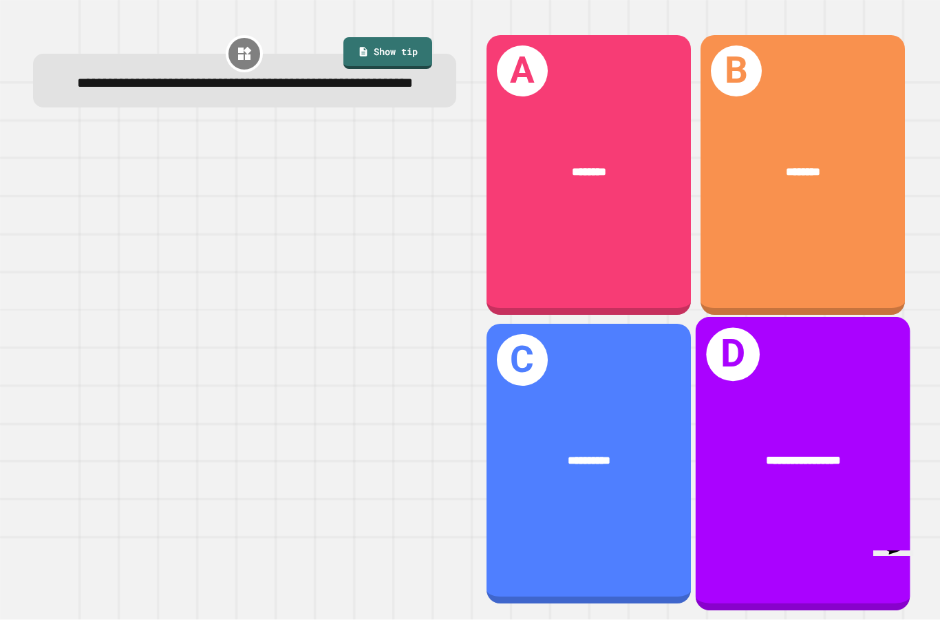
click at [855, 472] on div "**********" at bounding box center [802, 460] width 215 height 65
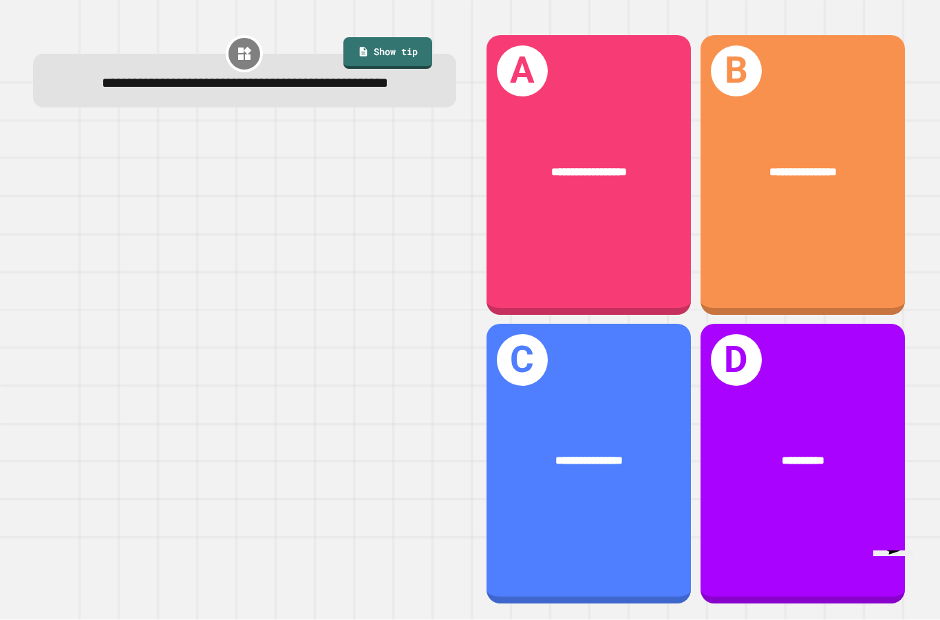
click at [637, 489] on div "**********" at bounding box center [589, 464] width 204 height 280
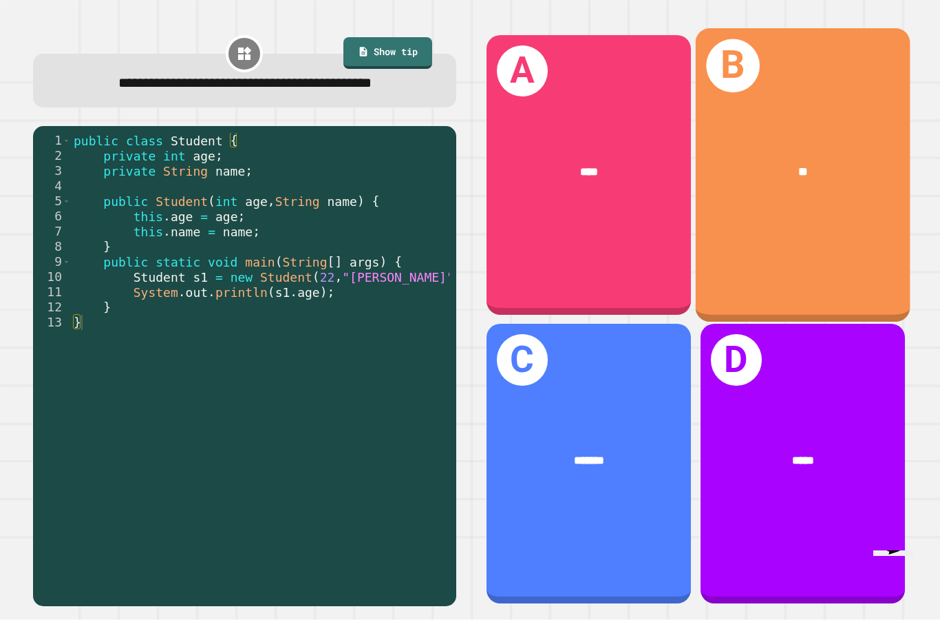
click at [783, 188] on div "B **" at bounding box center [802, 174] width 215 height 293
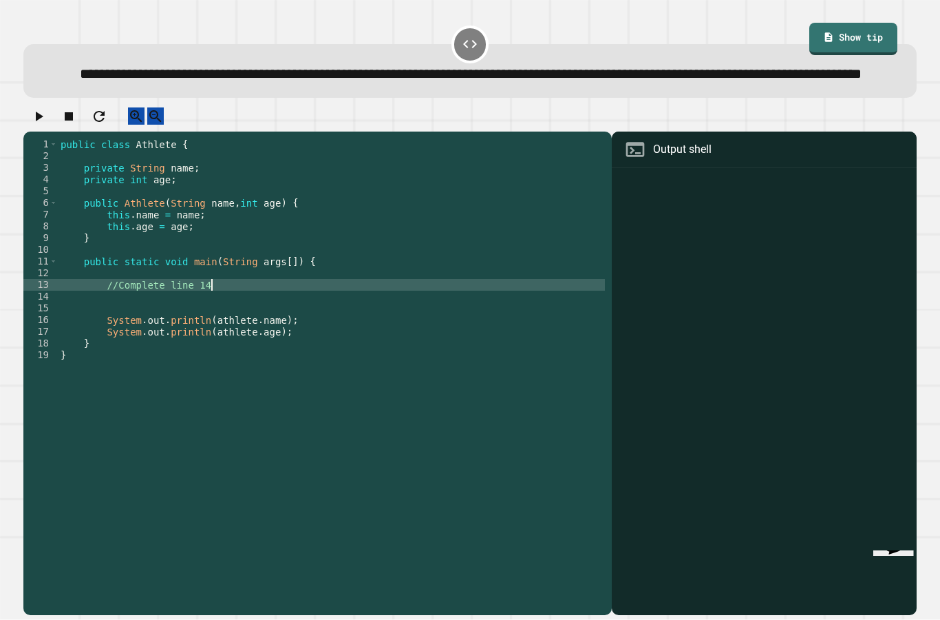
click at [218, 268] on div "public class Athlete { private String name ; private int age ; public Athlete (…" at bounding box center [331, 389] width 547 height 503
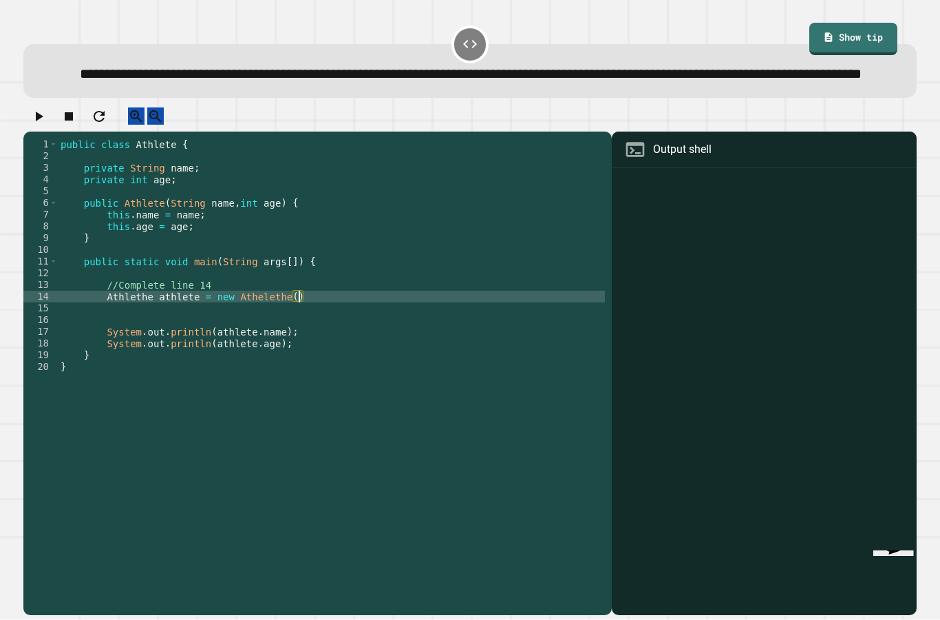
scroll to position [13, 48]
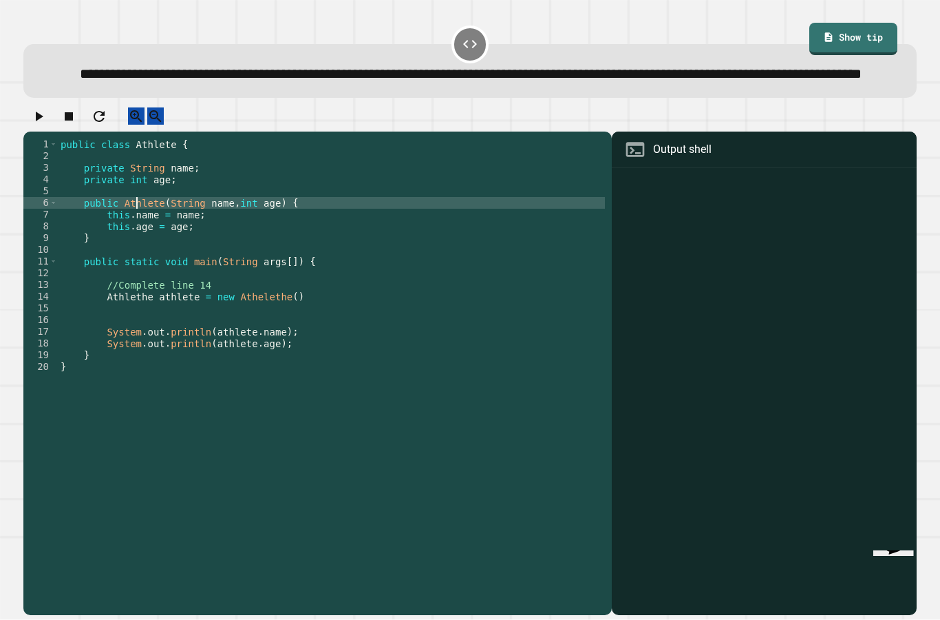
click at [134, 185] on div "public class Athlete { private String name ; private int age ; public Athlete (…" at bounding box center [331, 389] width 547 height 503
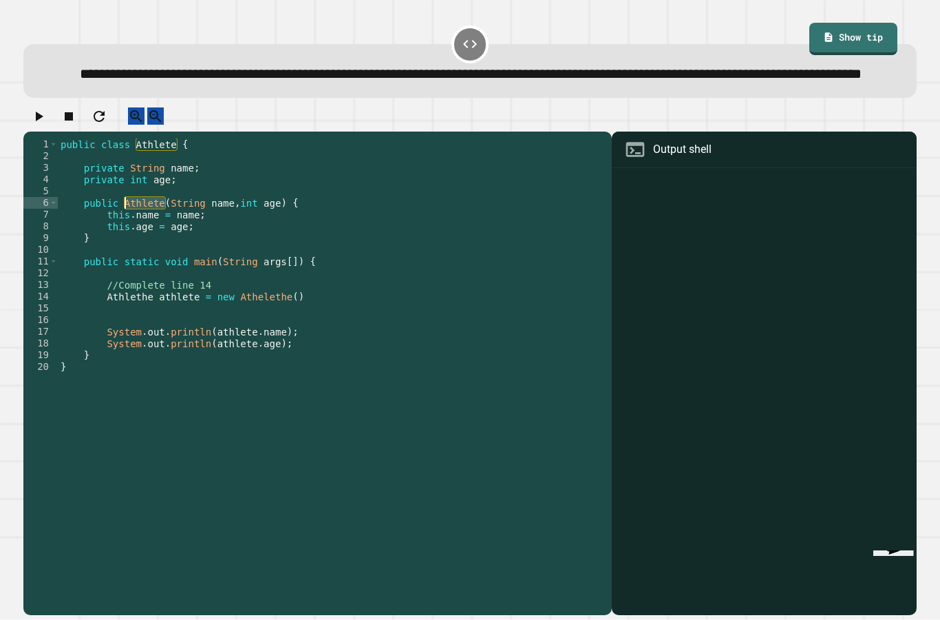
click at [129, 282] on div "public class Athlete { private String name ; private int age ; public Athlete (…" at bounding box center [331, 389] width 547 height 503
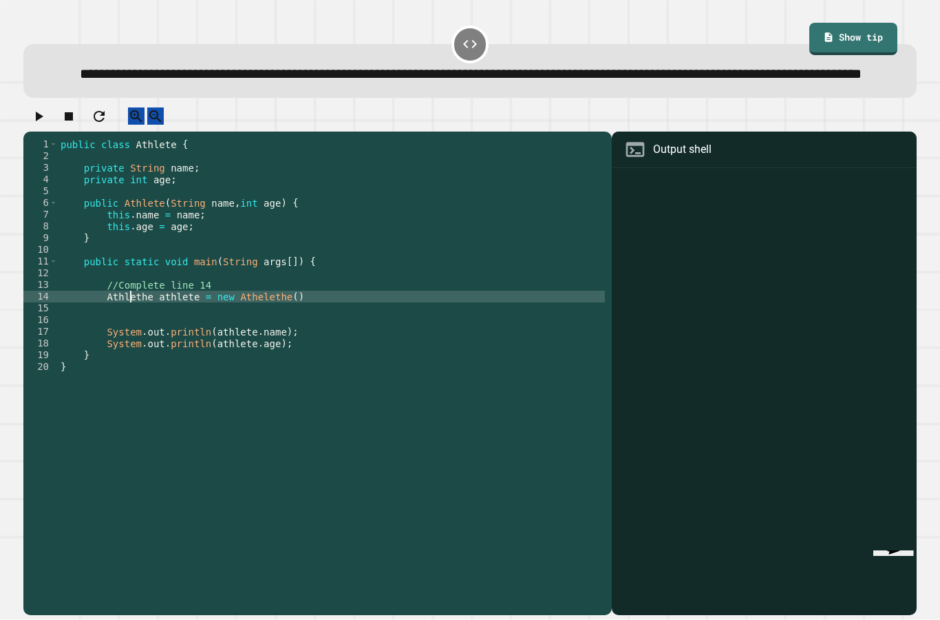
click at [129, 282] on div "public class Athlete { private String name ; private int age ; public Athlete (…" at bounding box center [331, 389] width 547 height 503
click at [256, 278] on div "public class Athlete { private String name ; private int age ; public Athlete (…" at bounding box center [331, 389] width 547 height 503
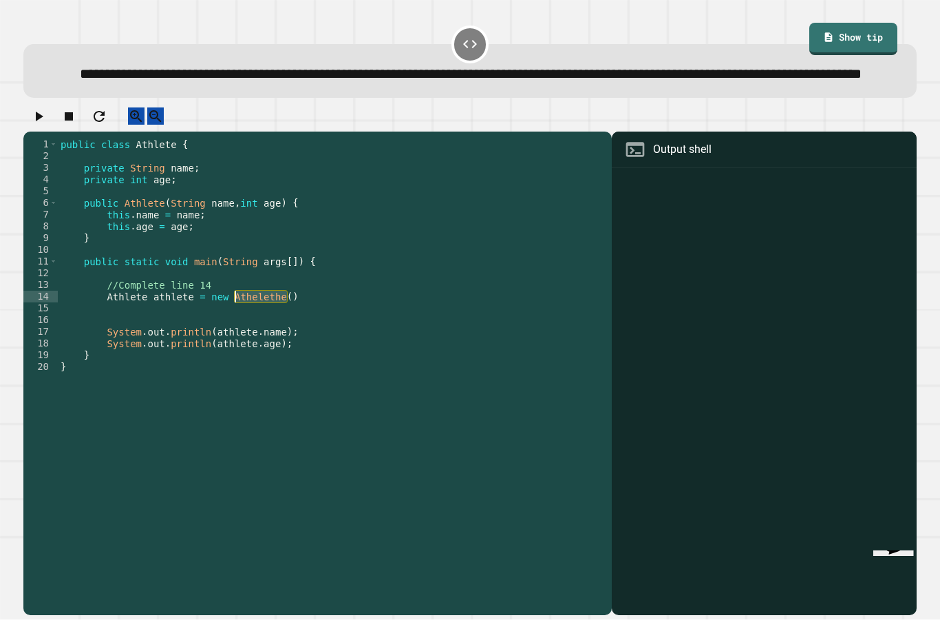
click at [256, 278] on div "public class Athlete { private String name ; private int age ; public Athlete (…" at bounding box center [331, 389] width 547 height 503
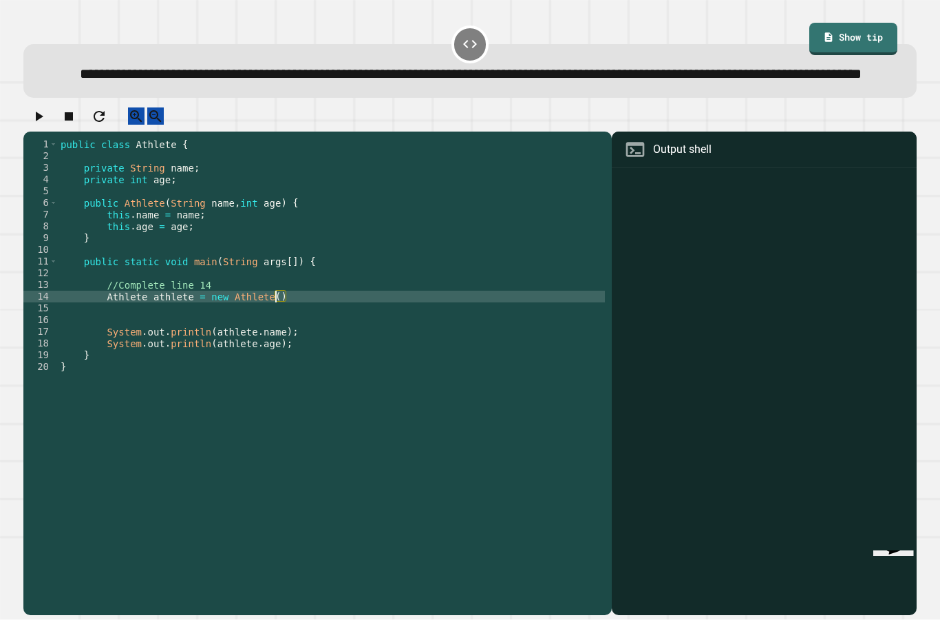
click at [286, 280] on div "public class Athlete { private String name ; private int age ; public Athlete (…" at bounding box center [331, 389] width 547 height 503
click at [47, 108] on icon "button" at bounding box center [38, 116] width 17 height 17
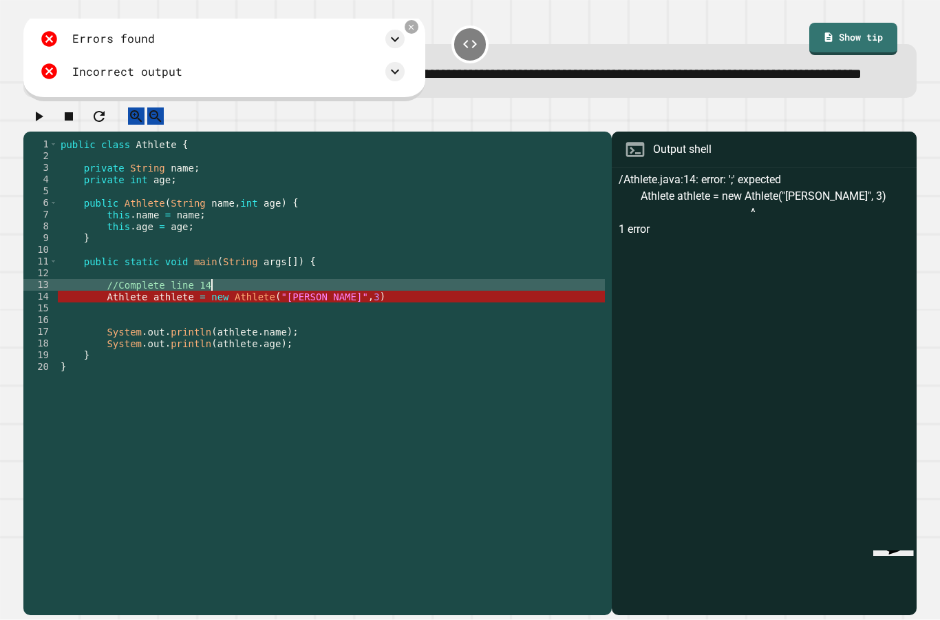
click at [352, 269] on div "public class Athlete { private String name ; private int age ; public Athlete (…" at bounding box center [331, 389] width 547 height 503
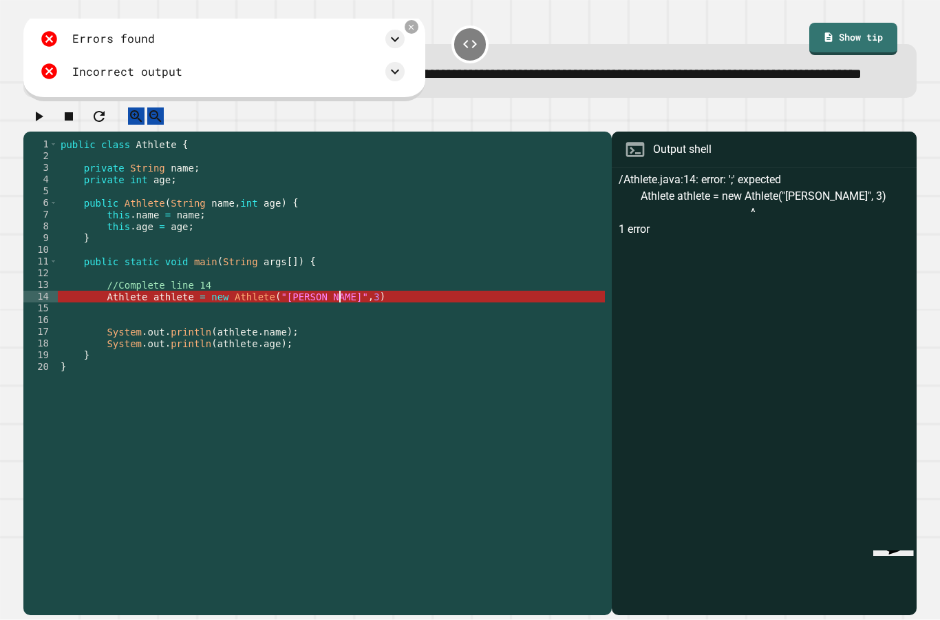
click at [349, 279] on div "public class Athlete { private String name ; private int age ; public Athlete (…" at bounding box center [331, 389] width 547 height 503
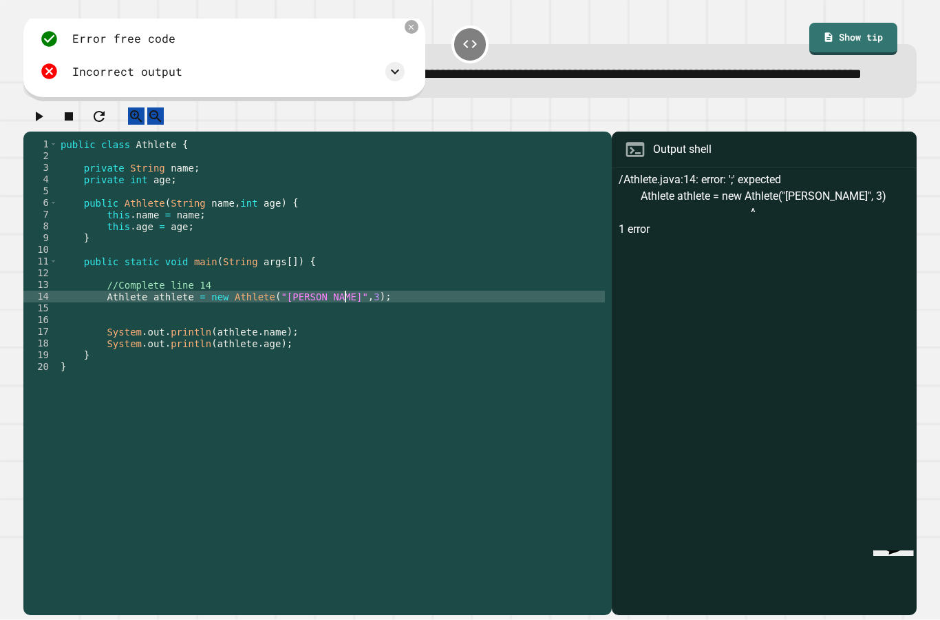
click at [43, 112] on icon "button" at bounding box center [40, 117] width 8 height 10
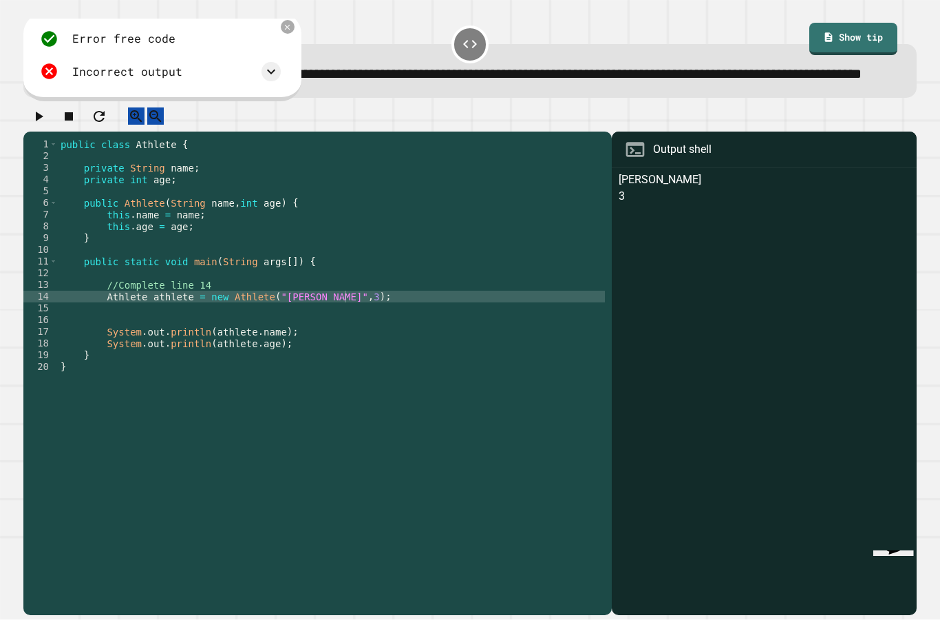
click at [38, 108] on icon "button" at bounding box center [38, 116] width 17 height 17
click at [264, 63] on icon at bounding box center [271, 71] width 17 height 17
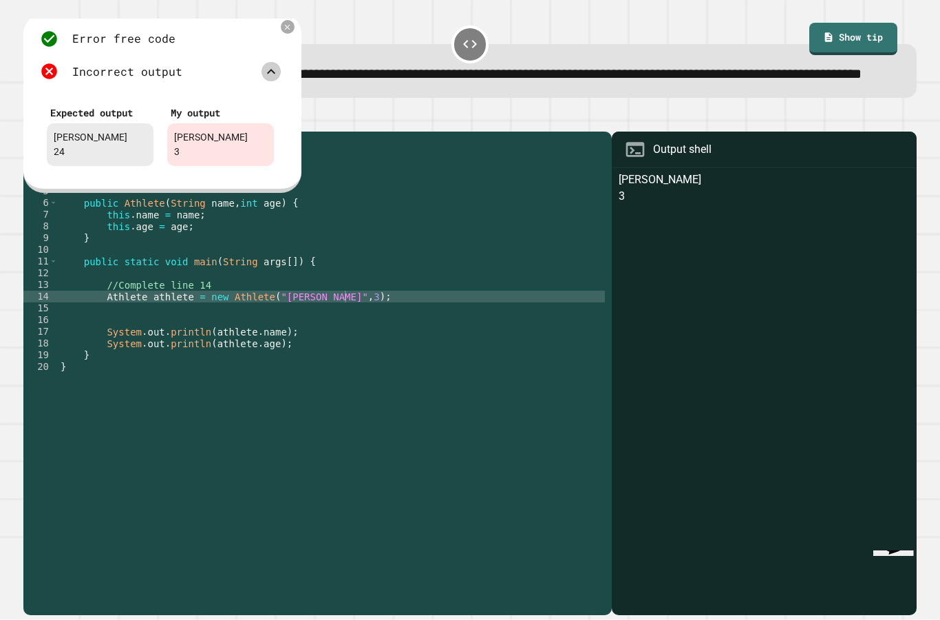
click at [264, 63] on icon at bounding box center [271, 71] width 17 height 17
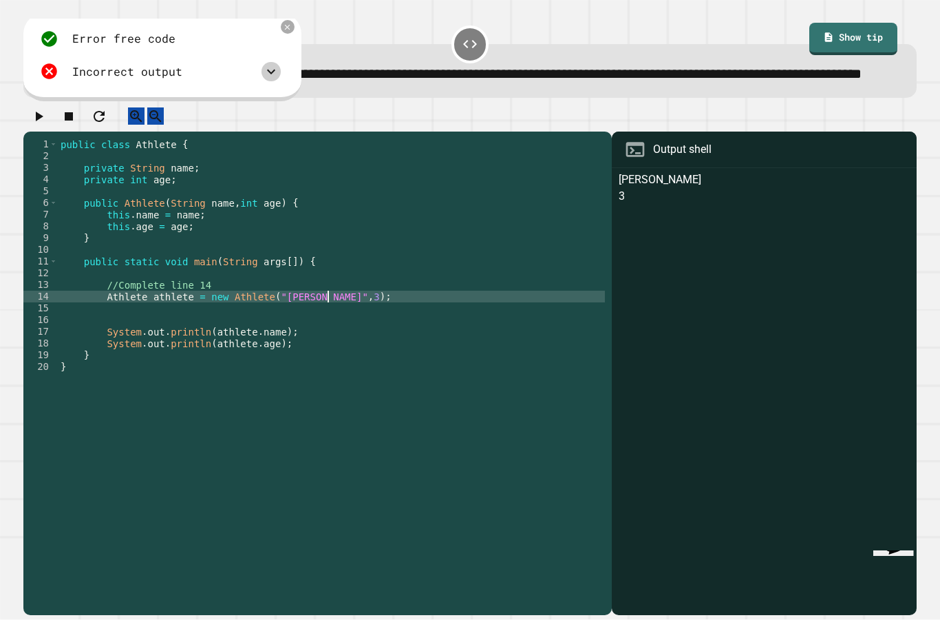
click at [330, 280] on div "public class Athlete { private String name ; private int age ; public Athlete (…" at bounding box center [331, 389] width 547 height 503
type textarea "**********"
click at [36, 108] on icon "button" at bounding box center [38, 116] width 17 height 17
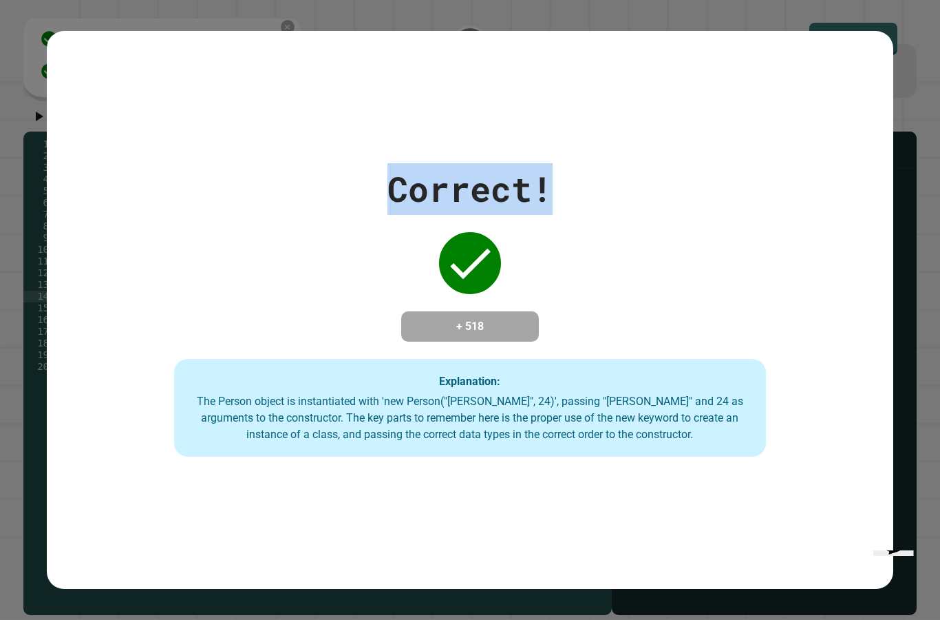
drag, startPoint x: 392, startPoint y: 160, endPoint x: 547, endPoint y: 167, distance: 154.3
click at [547, 167] on div "Correct!" at bounding box center [470, 189] width 165 height 52
click at [547, 163] on div "Correct!" at bounding box center [470, 189] width 165 height 52
drag, startPoint x: 547, startPoint y: 156, endPoint x: 411, endPoint y: 142, distance: 136.3
click at [411, 163] on div "Correct!" at bounding box center [470, 189] width 165 height 52
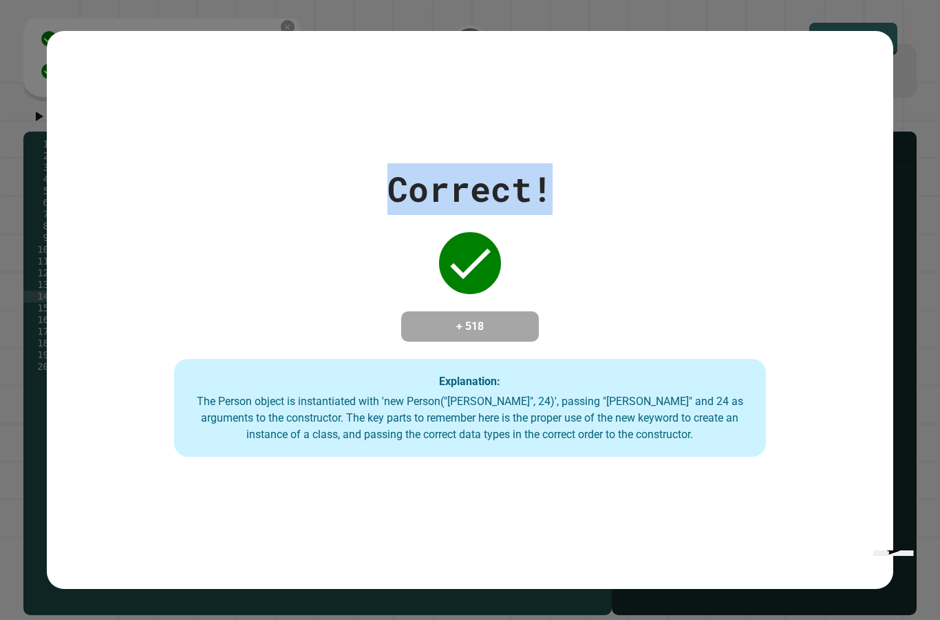
click at [335, 167] on div "Correct! + 518 Explanation: The Person object is instantiated with 'new Person(…" at bounding box center [470, 309] width 846 height 293
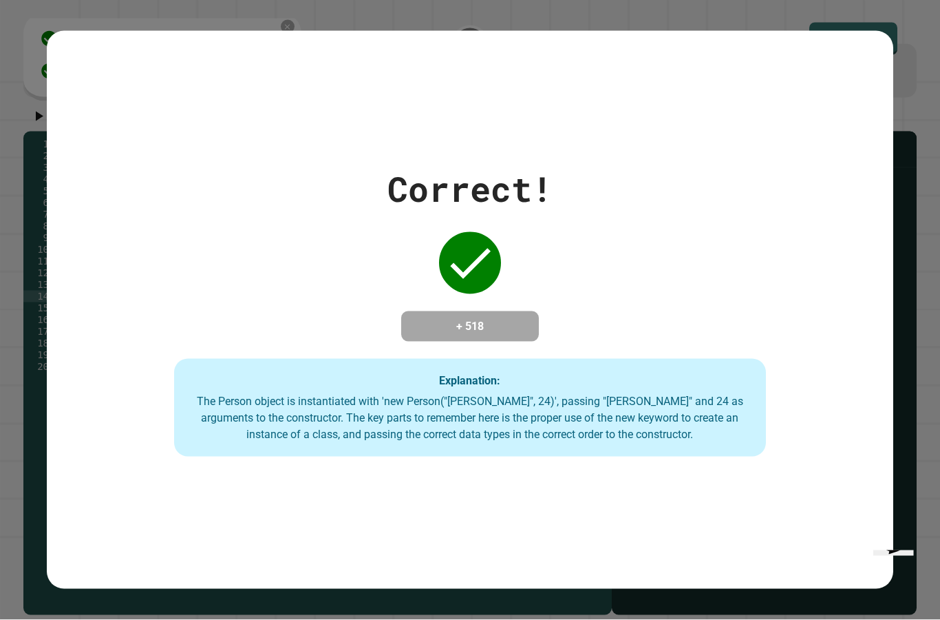
scroll to position [21, 0]
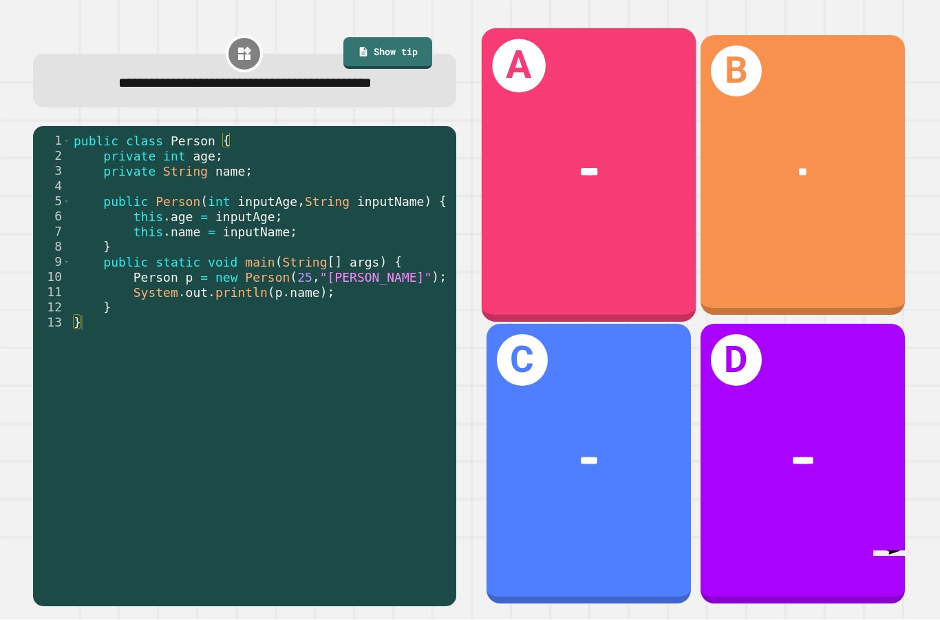
click at [596, 230] on div "A ****" at bounding box center [588, 174] width 215 height 293
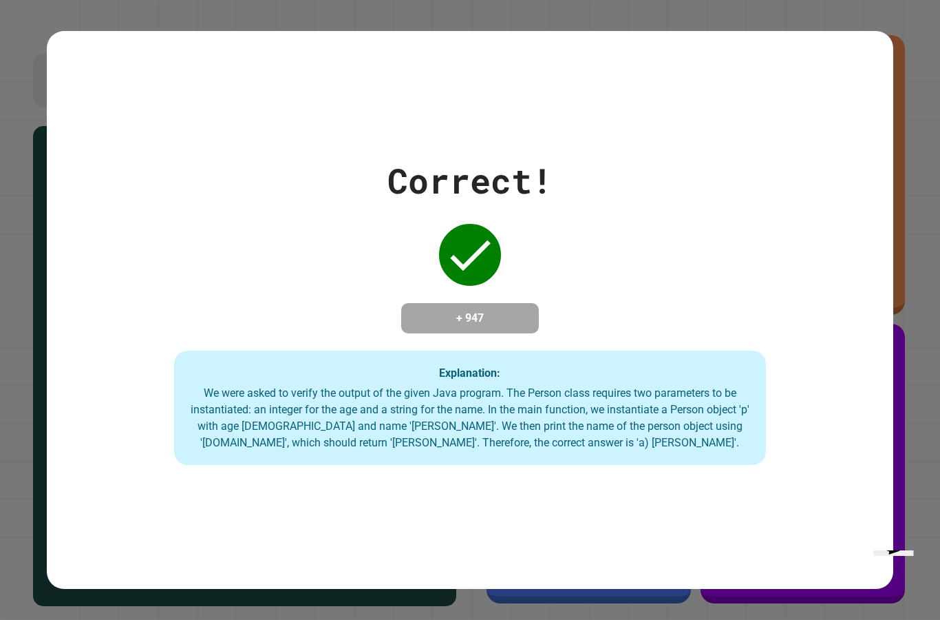
click at [786, 444] on div "Correct! + 947 Explanation: We were asked to verify the output of the given Jav…" at bounding box center [470, 310] width 846 height 310
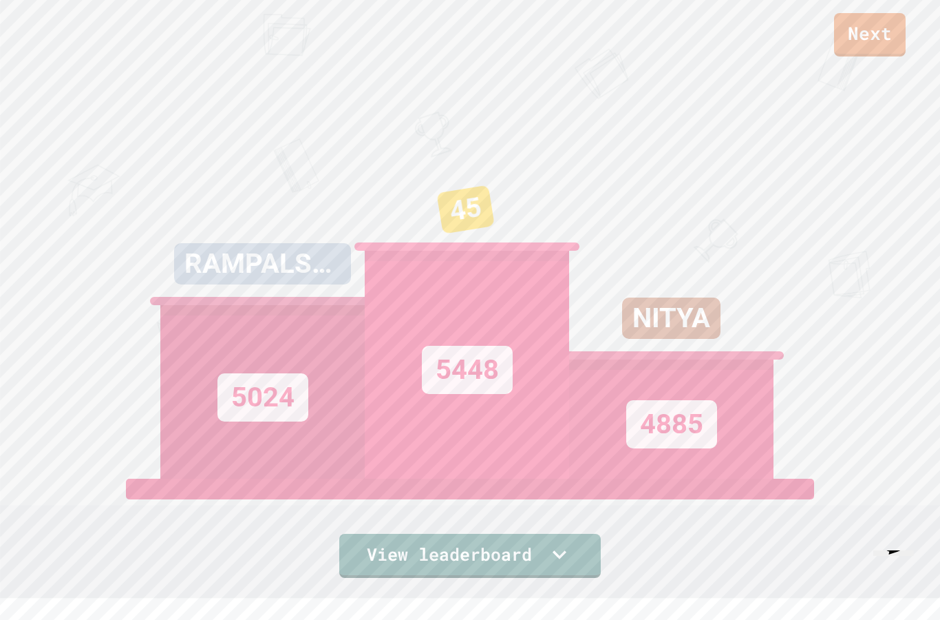
scroll to position [33, 0]
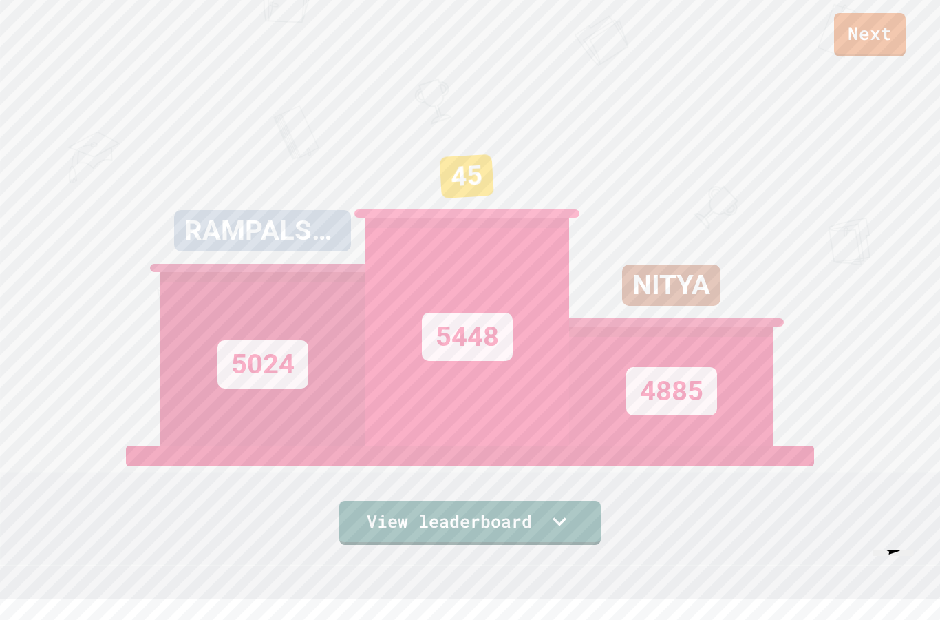
click at [885, 48] on link "Next" at bounding box center [870, 34] width 72 height 43
